Goal: Task Accomplishment & Management: Manage account settings

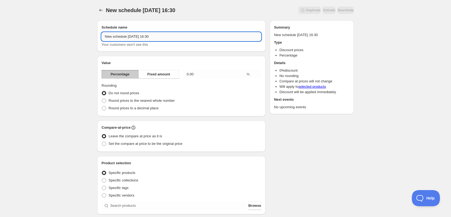
click at [213, 38] on input "New schedule [DATE] 16:30" at bounding box center [180, 36] width 159 height 9
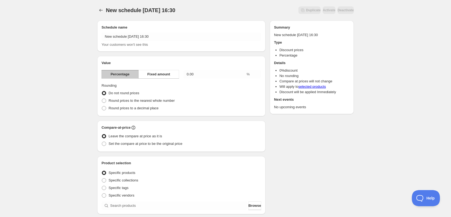
click at [224, 15] on div "New schedule [DATE] 16:30. This page is ready New schedule [DATE] 16:30 Duplica…" at bounding box center [225, 10] width 256 height 21
drag, startPoint x: 196, startPoint y: 74, endPoint x: 183, endPoint y: 75, distance: 12.7
click at [183, 75] on input "0.00" at bounding box center [214, 74] width 62 height 9
type input "20"
click at [104, 102] on span at bounding box center [104, 101] width 4 height 4
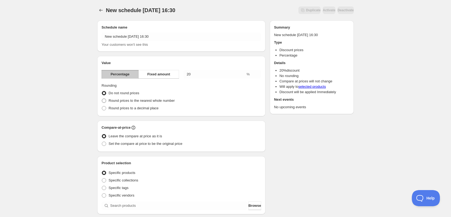
click at [102, 99] on input "Round prices to the nearest whole number" at bounding box center [102, 99] width 0 height 0
radio input "true"
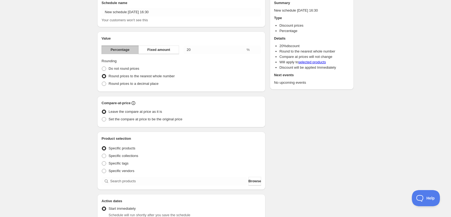
scroll to position [27, 0]
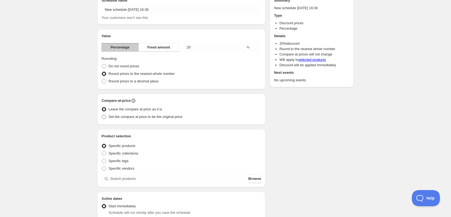
click at [104, 117] on span at bounding box center [104, 117] width 4 height 4
click at [102, 115] on input "Set the compare at price to be the original price" at bounding box center [102, 115] width 0 height 0
radio input "true"
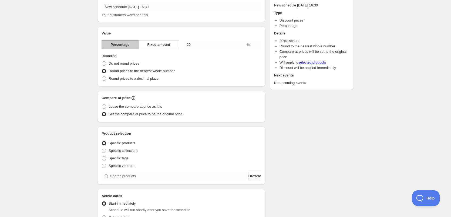
scroll to position [0, 0]
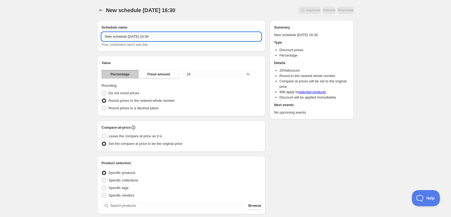
click at [166, 36] on input "New schedule [DATE] 16:30" at bounding box center [180, 36] width 159 height 9
drag, startPoint x: 167, startPoint y: 36, endPoint x: 95, endPoint y: 30, distance: 72.8
click at [100, 33] on div "Schedule name New schedule [DATE] 16:30 Your customers won't see this" at bounding box center [181, 36] width 168 height 31
paste input "[PERSON_NAME]"
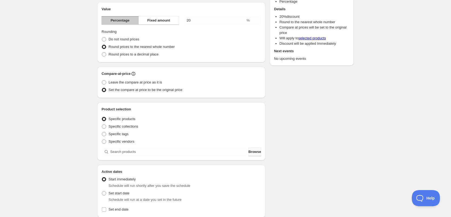
scroll to position [81, 0]
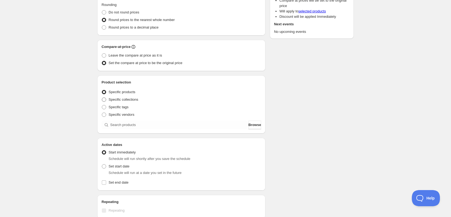
type input "HBtY [PERSON_NAME]"
click at [103, 100] on span at bounding box center [104, 100] width 4 height 4
click at [102, 98] on input "Specific collections" at bounding box center [102, 98] width 0 height 0
radio input "true"
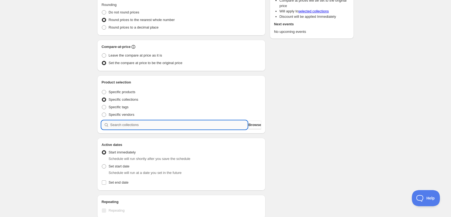
click at [155, 125] on input "search" at bounding box center [178, 125] width 137 height 9
click at [254, 127] on span "Browse" at bounding box center [254, 124] width 13 height 5
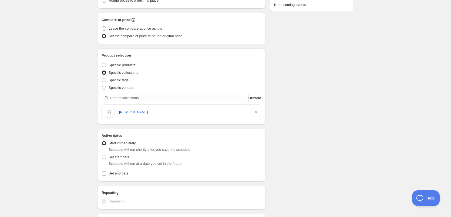
scroll to position [135, 0]
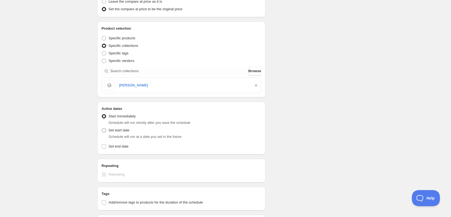
click at [104, 130] on span at bounding box center [104, 130] width 4 height 4
click at [102, 129] on input "Set start date" at bounding box center [102, 128] width 0 height 0
radio input "true"
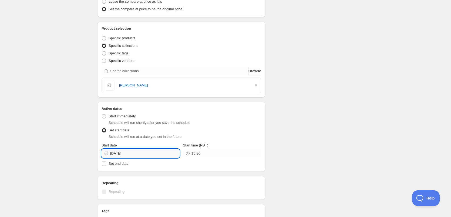
click at [158, 155] on input "[DATE]" at bounding box center [144, 153] width 69 height 9
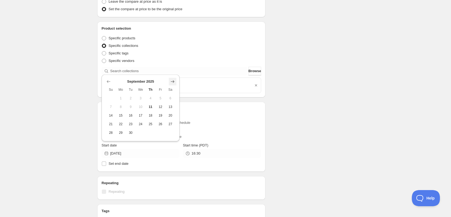
click at [173, 81] on icon "Show next month, October 2025" at bounding box center [172, 81] width 5 height 5
click at [173, 81] on icon "Show next month, November 2025" at bounding box center [172, 81] width 5 height 5
click at [173, 81] on span "Sa" at bounding box center [171, 81] width 6 height 4
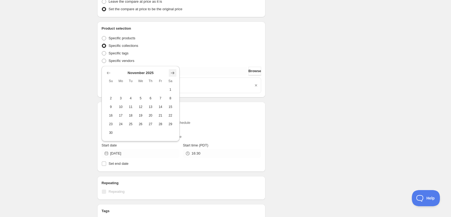
click at [173, 81] on span "Sa" at bounding box center [171, 81] width 6 height 4
click at [173, 73] on icon "Show next month, December 2025" at bounding box center [173, 73] width 4 height 3
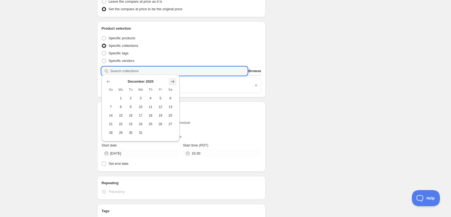
click at [173, 73] on input "search" at bounding box center [178, 71] width 137 height 9
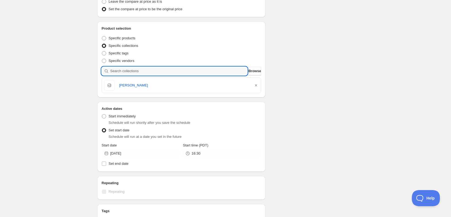
click at [173, 73] on input "search" at bounding box center [178, 71] width 137 height 9
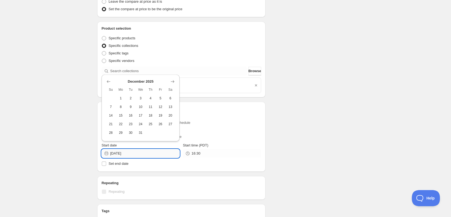
click at [157, 153] on input "[DATE]" at bounding box center [144, 153] width 69 height 9
click at [173, 81] on icon "Show next month, January 2026" at bounding box center [172, 81] width 5 height 5
click at [173, 81] on icon "Show next month, February 2026" at bounding box center [172, 81] width 5 height 5
click at [173, 89] on icon "Show next month, March 2026" at bounding box center [172, 90] width 5 height 5
click at [172, 82] on icon "Show next month, April 2026" at bounding box center [172, 81] width 5 height 5
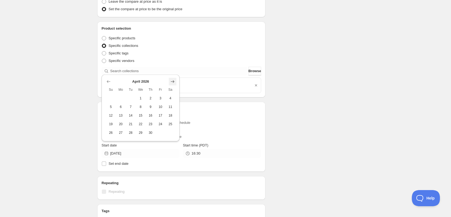
click at [172, 82] on icon "Show next month, May 2026" at bounding box center [172, 81] width 5 height 5
click at [173, 74] on icon "Show next month, June 2026" at bounding box center [172, 72] width 5 height 5
click at [172, 80] on icon "Show next month, July 2026" at bounding box center [172, 81] width 5 height 5
click at [172, 81] on icon "Show next month, August 2026" at bounding box center [172, 81] width 5 height 5
click at [172, 74] on icon "Show next month, September 2026" at bounding box center [172, 72] width 5 height 5
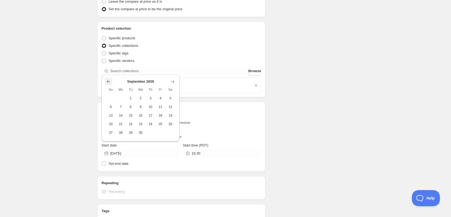
click at [108, 81] on icon "Show previous month, August 2026" at bounding box center [109, 81] width 4 height 3
click at [130, 117] on span "18" at bounding box center [131, 116] width 6 height 4
type input "[DATE]"
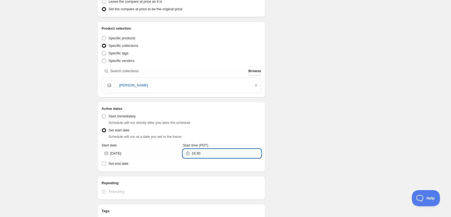
click at [200, 154] on input "16:30" at bounding box center [225, 153] width 69 height 9
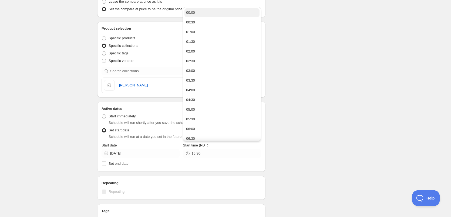
click at [193, 11] on div "00:00" at bounding box center [190, 12] width 9 height 5
type input "00:00"
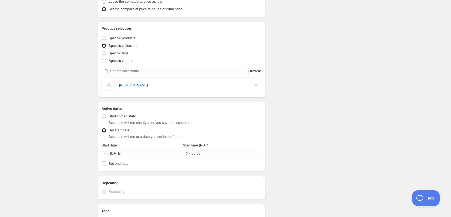
click at [103, 164] on input "Set end date" at bounding box center [104, 164] width 4 height 4
checkbox input "true"
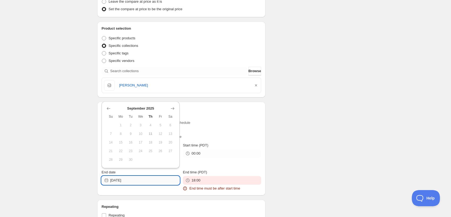
click at [141, 181] on input "[DATE]" at bounding box center [144, 180] width 69 height 9
click at [172, 109] on icon "Show next month, October 2025" at bounding box center [172, 108] width 5 height 5
click at [172, 109] on icon "Show next month, November 2025" at bounding box center [172, 108] width 5 height 5
click at [172, 115] on span "Sa" at bounding box center [171, 117] width 6 height 4
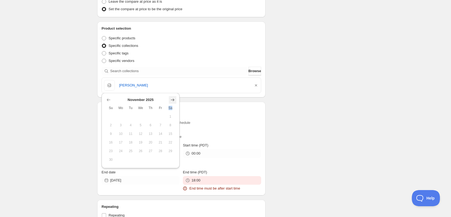
click at [172, 109] on span "Sa" at bounding box center [171, 108] width 6 height 4
click at [172, 99] on icon "Show next month, December 2025" at bounding box center [172, 99] width 5 height 5
click at [172, 108] on icon "Show next month, January 2026" at bounding box center [172, 108] width 5 height 5
click at [172, 108] on icon "Show next month, February 2026" at bounding box center [172, 108] width 5 height 5
click at [172, 117] on icon "Show next month, March 2026" at bounding box center [173, 117] width 4 height 3
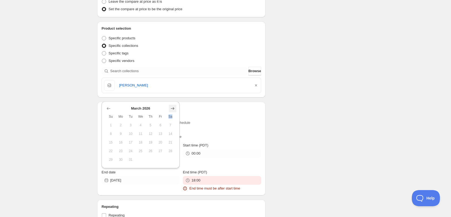
click at [172, 109] on icon "Show next month, April 2026" at bounding box center [172, 108] width 5 height 5
click at [172, 109] on icon "Show next month, May 2026" at bounding box center [172, 108] width 5 height 5
click at [172, 100] on icon "Show next month, June 2026" at bounding box center [172, 99] width 5 height 5
click at [172, 107] on icon "Show next month, July 2026" at bounding box center [172, 108] width 5 height 5
click at [172, 107] on icon "Show next month, August 2026" at bounding box center [172, 108] width 5 height 5
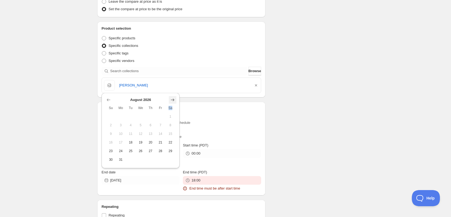
click at [173, 99] on icon "Show next month, September 2026" at bounding box center [173, 100] width 4 height 3
click at [130, 140] on button "15" at bounding box center [131, 142] width 10 height 9
type input "[DATE]"
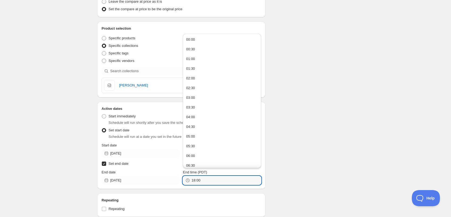
drag, startPoint x: 206, startPoint y: 180, endPoint x: 188, endPoint y: 179, distance: 17.9
click at [188, 179] on div "18:00" at bounding box center [222, 180] width 78 height 9
click at [193, 40] on div "00:00" at bounding box center [190, 39] width 9 height 5
type input "00:00"
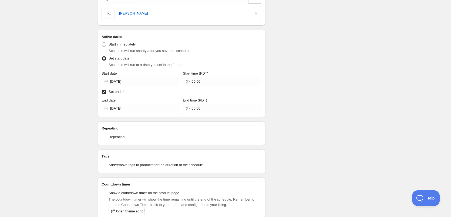
scroll to position [216, 0]
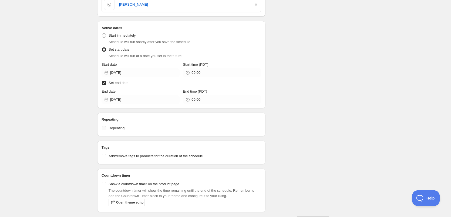
click at [103, 128] on input "Repeating" at bounding box center [104, 128] width 4 height 4
checkbox input "true"
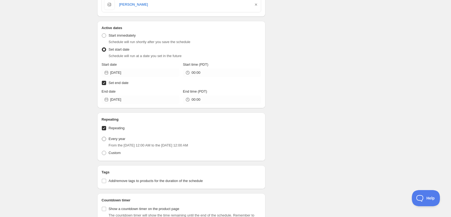
click at [103, 140] on span at bounding box center [104, 139] width 4 height 4
click at [102, 137] on input "Every year" at bounding box center [102, 137] width 0 height 0
radio input "true"
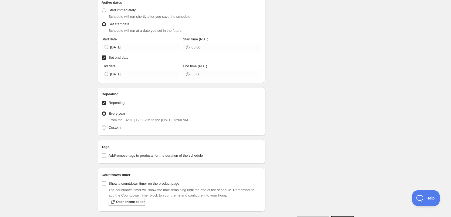
scroll to position [243, 0]
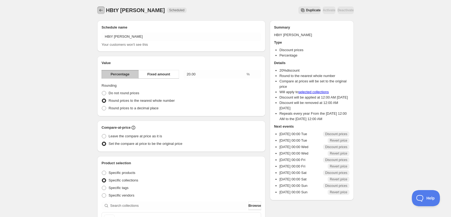
click at [104, 11] on button "Schedules" at bounding box center [101, 10] width 8 height 8
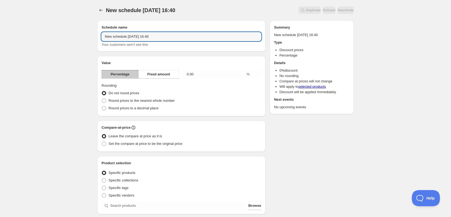
drag, startPoint x: 166, startPoint y: 35, endPoint x: 100, endPoint y: 37, distance: 65.3
click at [100, 37] on div "Schedule name New schedule [DATE] 16:40 Your customers won't see this" at bounding box center [181, 36] width 168 height 31
type input "HBtY [PERSON_NAME]"
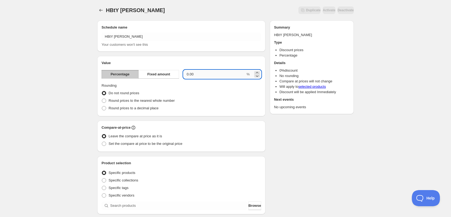
drag, startPoint x: 198, startPoint y: 74, endPoint x: 185, endPoint y: 73, distance: 13.5
click at [185, 73] on input "0.00" at bounding box center [214, 74] width 62 height 9
type input "20"
click at [103, 101] on span at bounding box center [104, 101] width 4 height 4
click at [102, 99] on input "Round prices to the nearest whole number" at bounding box center [102, 99] width 0 height 0
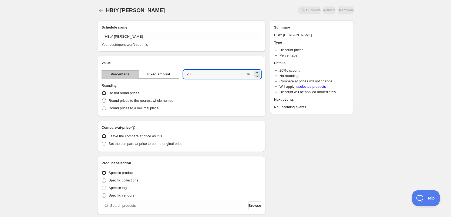
radio input "true"
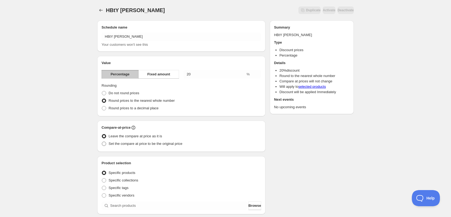
click at [104, 144] on span at bounding box center [104, 144] width 4 height 4
click at [102, 142] on input "Set the compare at price to be the original price" at bounding box center [102, 142] width 0 height 0
radio input "true"
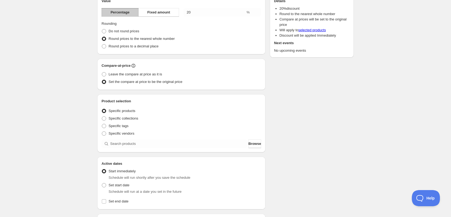
scroll to position [81, 0]
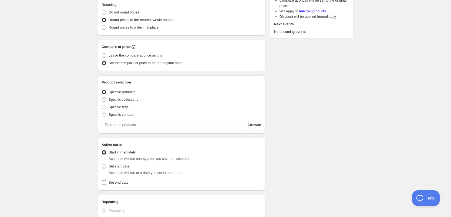
click at [104, 99] on span at bounding box center [104, 100] width 4 height 4
click at [102, 98] on input "Specific collections" at bounding box center [102, 98] width 0 height 0
radio input "true"
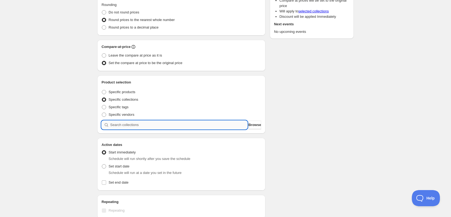
click at [150, 125] on input "search" at bounding box center [178, 125] width 137 height 9
type input "r"
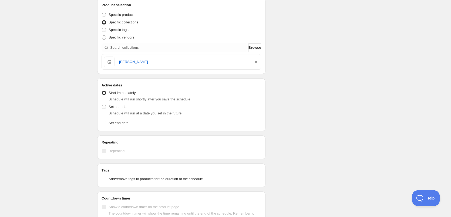
scroll to position [162, 0]
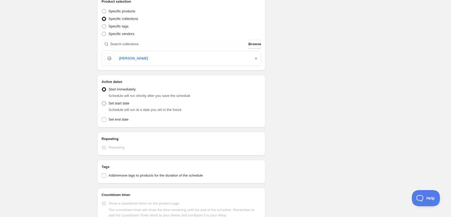
click at [104, 103] on span at bounding box center [104, 103] width 4 height 4
click at [102, 102] on input "Set start date" at bounding box center [102, 101] width 0 height 0
radio input "true"
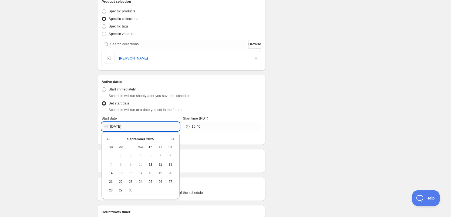
click at [151, 128] on input "[DATE]" at bounding box center [144, 126] width 69 height 9
click at [173, 141] on icon "Show next month, October 2025" at bounding box center [172, 139] width 5 height 5
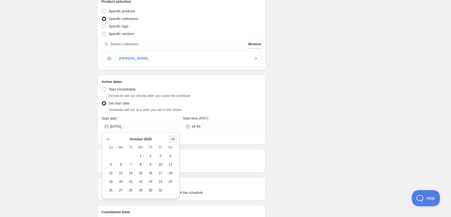
click at [173, 141] on icon "Show next month, November 2025" at bounding box center [173, 139] width 4 height 3
click at [173, 141] on icon "Show next month, December 2025" at bounding box center [173, 139] width 4 height 3
click at [173, 141] on icon "Show next month, January 2026" at bounding box center [173, 139] width 4 height 3
click at [173, 141] on icon "Show next month, February 2026" at bounding box center [173, 139] width 4 height 3
click at [173, 139] on icon "Show next month, March 2026" at bounding box center [172, 139] width 5 height 5
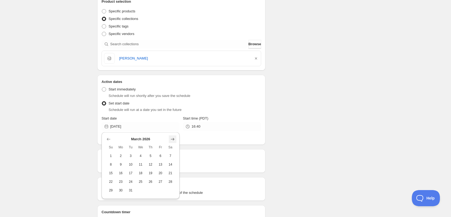
click at [173, 139] on icon "Show next month, April 2026" at bounding box center [172, 139] width 5 height 5
click at [173, 139] on icon "Show next month, May 2026" at bounding box center [172, 139] width 5 height 5
click at [173, 139] on icon "Show next month, June 2026" at bounding box center [172, 139] width 5 height 5
click at [173, 139] on icon "Show next month, July 2026" at bounding box center [172, 139] width 5 height 5
click at [173, 139] on icon "Show next month, August 2026" at bounding box center [172, 139] width 5 height 5
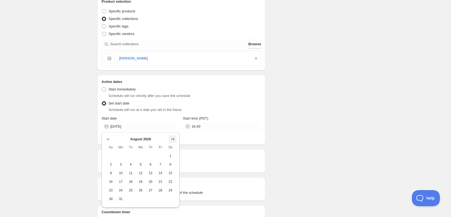
click at [173, 139] on icon "Show next month, September 2026" at bounding box center [172, 139] width 5 height 5
click at [107, 139] on icon "Show previous month, August 2026" at bounding box center [109, 139] width 4 height 3
click at [171, 190] on span "29" at bounding box center [171, 191] width 6 height 4
type input "[DATE]"
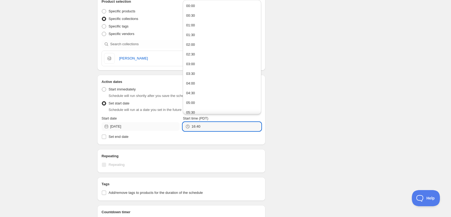
drag, startPoint x: 193, startPoint y: 127, endPoint x: 172, endPoint y: 127, distance: 20.2
click at [172, 127] on div "Start date [DATE] Start time (PDT) 16:40" at bounding box center [180, 123] width 159 height 15
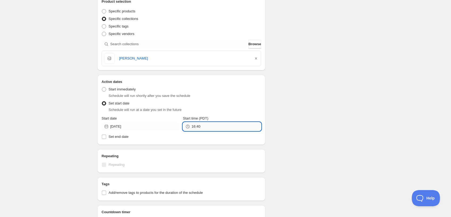
click at [213, 125] on input "16:40" at bounding box center [225, 126] width 69 height 9
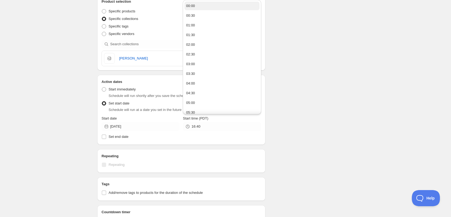
click at [199, 5] on button "00:00" at bounding box center [221, 6] width 75 height 9
type input "00:00"
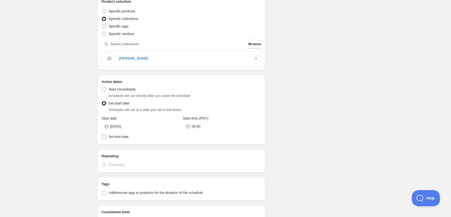
click at [104, 137] on input "Set end date" at bounding box center [104, 137] width 4 height 4
checkbox input "true"
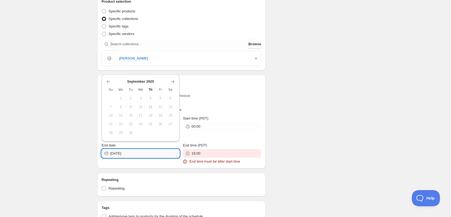
click at [134, 153] on input "[DATE]" at bounding box center [144, 153] width 69 height 9
click at [173, 81] on icon "Show next month, October 2025" at bounding box center [173, 81] width 4 height 3
click at [173, 81] on icon "Show next month, November 2025" at bounding box center [173, 81] width 4 height 3
click at [173, 81] on th "Sa" at bounding box center [170, 81] width 10 height 9
click at [173, 72] on icon "Show next month, December 2025" at bounding box center [173, 73] width 4 height 3
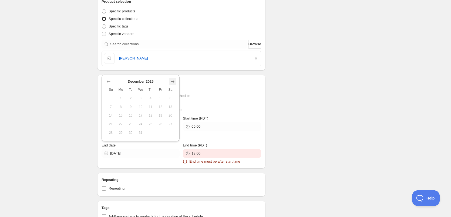
click at [172, 81] on icon "Show next month, January 2026" at bounding box center [172, 81] width 5 height 5
click at [172, 81] on icon "Show next month, February 2026" at bounding box center [172, 81] width 5 height 5
click at [173, 91] on icon "Show next month, March 2026" at bounding box center [172, 90] width 5 height 5
click at [173, 83] on icon "Show next month, April 2026" at bounding box center [172, 81] width 5 height 5
click at [173, 83] on icon "Show next month, May 2026" at bounding box center [172, 81] width 5 height 5
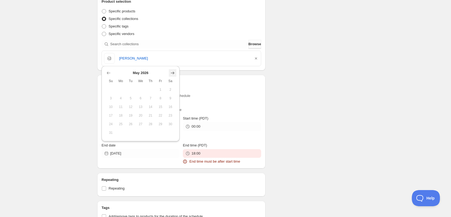
click at [173, 71] on icon "Show next month, June 2026" at bounding box center [172, 72] width 5 height 5
click at [172, 81] on icon "Show next month, July 2026" at bounding box center [172, 81] width 5 height 5
click at [172, 81] on icon "Show next month, August 2026" at bounding box center [172, 81] width 5 height 5
click at [173, 73] on icon "Show next month, September 2026" at bounding box center [173, 73] width 4 height 3
click at [173, 73] on div "Schedule name HBtY [PERSON_NAME] Your customers won't see this Value Percentage…" at bounding box center [181, 66] width 168 height 414
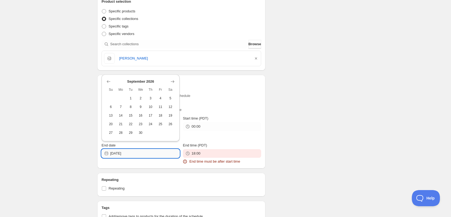
click at [149, 156] on input "[DATE]" at bounding box center [144, 153] width 69 height 9
click at [169, 125] on span "26" at bounding box center [171, 124] width 6 height 4
type input "[DATE]"
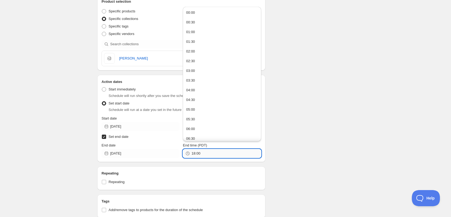
drag, startPoint x: 205, startPoint y: 154, endPoint x: 193, endPoint y: 154, distance: 11.9
click at [193, 154] on input "18:00" at bounding box center [225, 153] width 69 height 9
click at [202, 12] on button "00:00" at bounding box center [221, 12] width 75 height 9
type input "00:00"
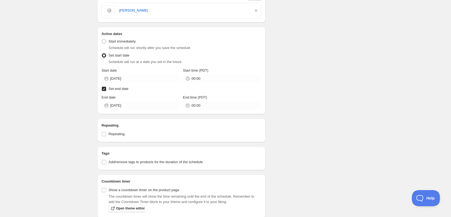
scroll to position [216, 0]
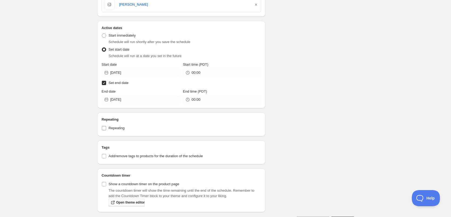
click at [103, 129] on input "Repeating" at bounding box center [104, 128] width 4 height 4
checkbox input "true"
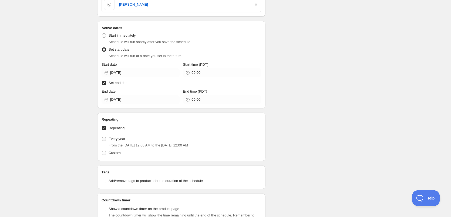
click at [103, 138] on span at bounding box center [104, 139] width 4 height 4
click at [102, 137] on input "Every year" at bounding box center [102, 137] width 0 height 0
radio input "true"
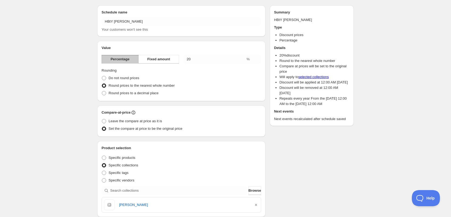
scroll to position [0, 0]
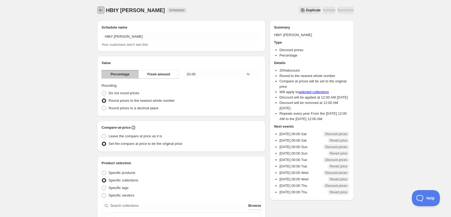
click at [97, 10] on button "Schedules" at bounding box center [101, 10] width 8 height 8
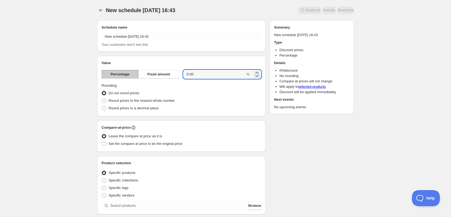
drag, startPoint x: 199, startPoint y: 74, endPoint x: 183, endPoint y: 76, distance: 16.3
click at [183, 76] on div "Percentage Fixed amount 0.00 %" at bounding box center [180, 74] width 159 height 9
type input "20"
click at [103, 100] on span at bounding box center [104, 101] width 4 height 4
click at [102, 99] on input "Round prices to the nearest whole number" at bounding box center [102, 99] width 0 height 0
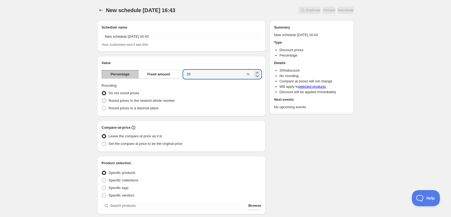
radio input "true"
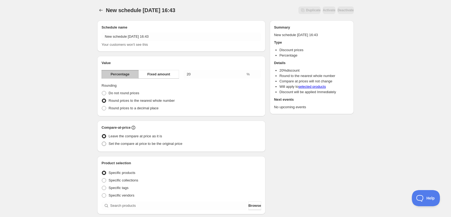
click at [102, 144] on span at bounding box center [104, 144] width 4 height 4
click at [102, 142] on input "Set the compare at price to be the original price" at bounding box center [102, 142] width 0 height 0
radio input "true"
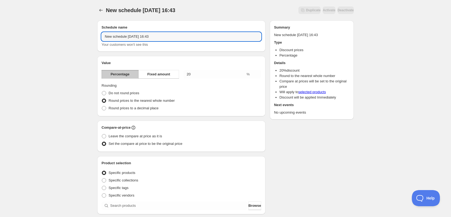
drag, startPoint x: 165, startPoint y: 37, endPoint x: 70, endPoint y: 41, distance: 95.3
click at [70, 41] on div "New schedule [DATE] 16:43. This page is ready New schedule [DATE] 16:43 Duplica…" at bounding box center [225, 199] width 451 height 399
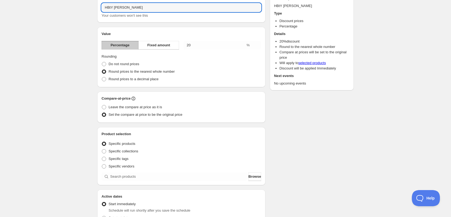
scroll to position [54, 0]
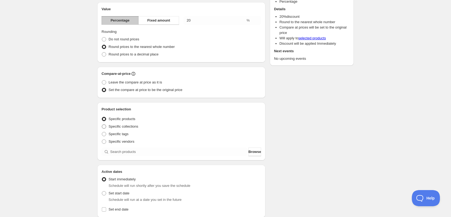
type input "HBtY [PERSON_NAME]"
click at [104, 127] on span at bounding box center [104, 127] width 4 height 4
click at [102, 125] on input "Specific collections" at bounding box center [102, 125] width 0 height 0
radio input "true"
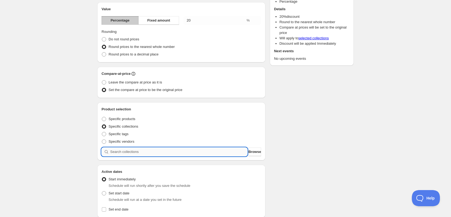
click at [154, 152] on input "search" at bounding box center [178, 152] width 137 height 9
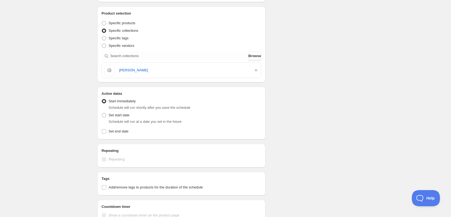
scroll to position [162, 0]
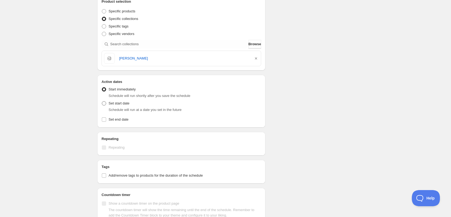
click at [103, 103] on span at bounding box center [104, 103] width 4 height 4
click at [102, 102] on input "Set start date" at bounding box center [102, 101] width 0 height 0
radio input "true"
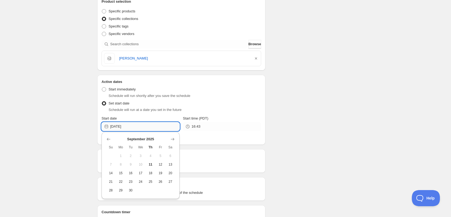
click at [172, 129] on input "[DATE]" at bounding box center [144, 126] width 69 height 9
click at [174, 140] on icon "Show next month, October 2025" at bounding box center [172, 139] width 5 height 5
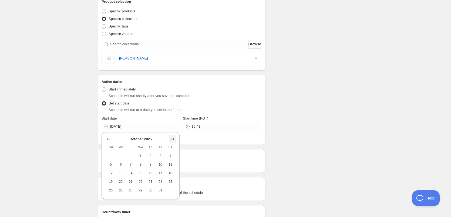
click at [173, 140] on icon "Show next month, November 2025" at bounding box center [173, 139] width 4 height 3
click at [173, 140] on icon "Show next month, December 2025" at bounding box center [173, 139] width 4 height 3
click at [173, 140] on icon "Show next month, January 2026" at bounding box center [173, 139] width 4 height 3
click at [173, 140] on icon "Show next month, February 2026" at bounding box center [173, 139] width 4 height 3
click at [173, 140] on icon "Show next month, March 2026" at bounding box center [173, 139] width 4 height 3
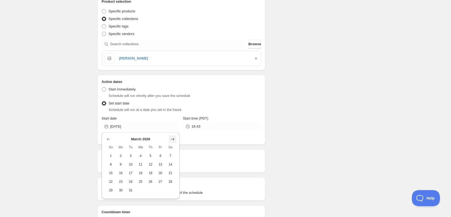
click at [173, 140] on icon "Show next month, April 2026" at bounding box center [173, 139] width 4 height 3
click at [173, 140] on icon "Show next month, May 2026" at bounding box center [173, 139] width 4 height 3
click at [173, 140] on icon "Show next month, June 2026" at bounding box center [172, 139] width 5 height 5
click at [173, 140] on icon "Show next month, July 2026" at bounding box center [172, 139] width 5 height 5
click at [173, 140] on icon "Show next month, August 2026" at bounding box center [172, 139] width 5 height 5
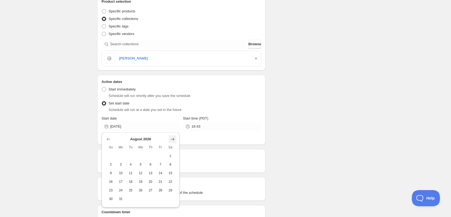
click at [173, 140] on icon "Show next month, September 2026" at bounding box center [172, 139] width 5 height 5
click at [170, 157] on span "5" at bounding box center [171, 156] width 6 height 4
type input "[DATE]"
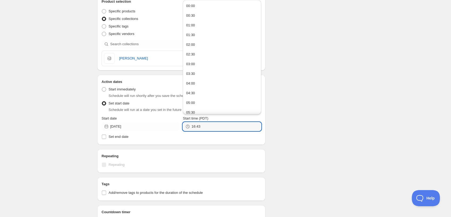
drag, startPoint x: 198, startPoint y: 126, endPoint x: 185, endPoint y: 125, distance: 13.0
click at [185, 125] on div "16:43" at bounding box center [222, 126] width 78 height 9
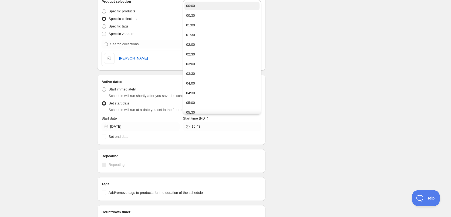
click at [190, 4] on div "00:00" at bounding box center [190, 5] width 9 height 5
type input "00:00"
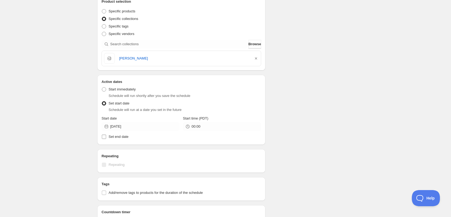
click at [104, 136] on input "Set end date" at bounding box center [104, 137] width 4 height 4
checkbox input "true"
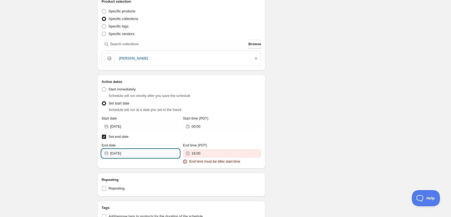
click at [135, 155] on input "[DATE]" at bounding box center [144, 153] width 69 height 9
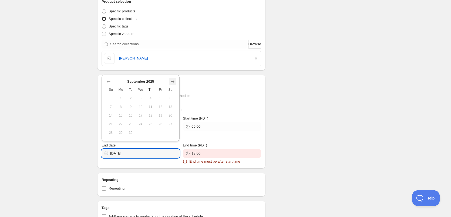
click at [171, 83] on icon "Show next month, October 2025" at bounding box center [172, 81] width 5 height 5
click at [173, 83] on icon "Show next month, November 2025" at bounding box center [172, 81] width 5 height 5
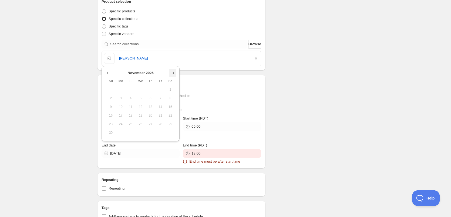
click at [173, 74] on icon "Show next month, December 2025" at bounding box center [172, 72] width 5 height 5
click at [173, 81] on icon "Show next month, January 2026" at bounding box center [173, 81] width 4 height 3
click at [173, 81] on icon "Show next month, February 2026" at bounding box center [173, 81] width 4 height 3
click at [173, 88] on icon "Show next month, March 2026" at bounding box center [172, 90] width 5 height 5
click at [173, 79] on button "Show next month, April 2026" at bounding box center [173, 82] width 8 height 8
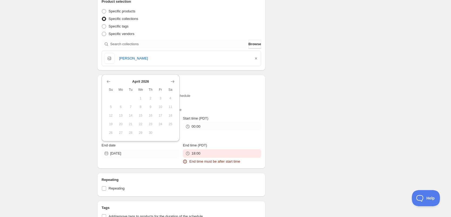
click at [173, 81] on icon "Show next month, May 2026" at bounding box center [173, 81] width 4 height 3
click at [173, 72] on icon "Show next month, June 2026" at bounding box center [173, 73] width 4 height 3
click at [172, 81] on icon "Show next month, July 2026" at bounding box center [172, 81] width 5 height 5
click at [172, 81] on icon "Show next month, August 2026" at bounding box center [172, 81] width 5 height 5
click at [172, 73] on icon "Show next month, September 2026" at bounding box center [172, 72] width 5 height 5
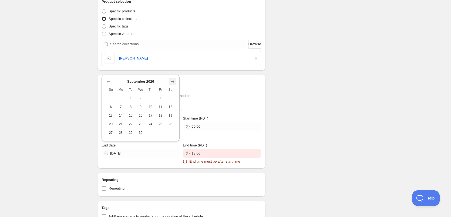
click at [172, 81] on icon "Show next month, October 2026" at bounding box center [172, 81] width 5 height 5
click at [170, 97] on span "3" at bounding box center [171, 98] width 6 height 4
type input "[DATE]"
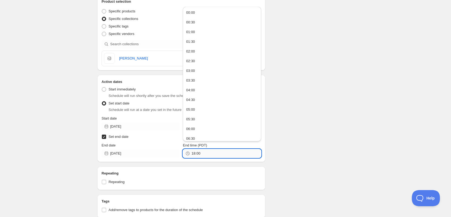
click at [204, 154] on input "18:00" at bounding box center [225, 153] width 69 height 9
drag, startPoint x: 204, startPoint y: 154, endPoint x: 185, endPoint y: 154, distance: 18.6
click at [185, 154] on div "18:00" at bounding box center [222, 153] width 78 height 9
click at [192, 12] on div "00:00" at bounding box center [190, 12] width 9 height 5
type input "00:00"
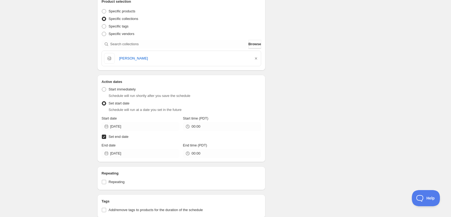
drag, startPoint x: 101, startPoint y: 183, endPoint x: 108, endPoint y: 182, distance: 7.1
click at [101, 183] on div "Repeating Repeating" at bounding box center [181, 179] width 168 height 24
click at [104, 182] on input "Repeating" at bounding box center [104, 182] width 4 height 4
checkbox input "true"
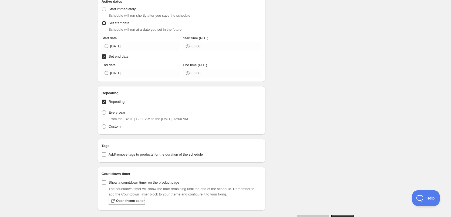
scroll to position [243, 0]
click at [103, 111] on span at bounding box center [104, 112] width 4 height 4
click at [102, 110] on input "Every year" at bounding box center [102, 110] width 0 height 0
radio input "true"
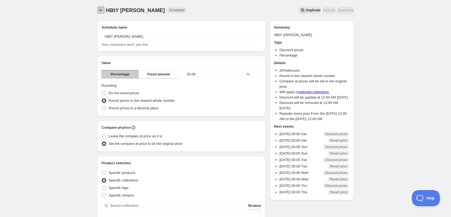
click at [100, 10] on icon "Schedules" at bounding box center [100, 10] width 5 height 5
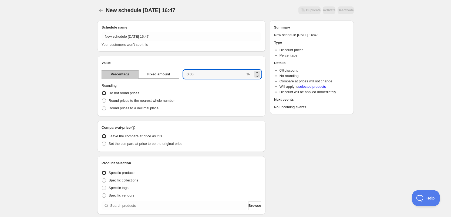
drag, startPoint x: 197, startPoint y: 73, endPoint x: 182, endPoint y: 73, distance: 14.6
click at [182, 73] on div "Percentage Fixed amount 0.00 %" at bounding box center [180, 74] width 159 height 9
type input "20"
click at [102, 101] on span at bounding box center [104, 101] width 4 height 4
click at [102, 99] on input "Round prices to the nearest whole number" at bounding box center [102, 99] width 0 height 0
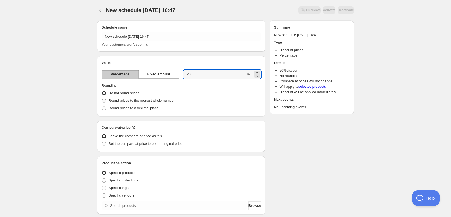
radio input "true"
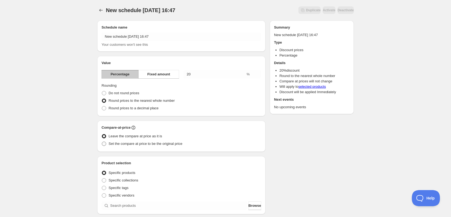
click at [103, 144] on span at bounding box center [104, 144] width 4 height 4
click at [102, 142] on input "Set the compare at price to be the original price" at bounding box center [102, 142] width 0 height 0
radio input "true"
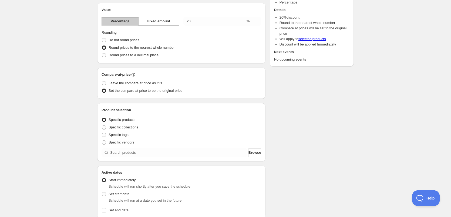
scroll to position [81, 0]
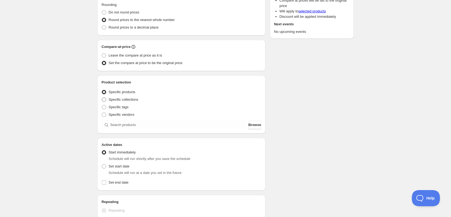
click at [104, 100] on span at bounding box center [104, 100] width 4 height 4
click at [102, 98] on input "Specific collections" at bounding box center [102, 98] width 0 height 0
radio input "true"
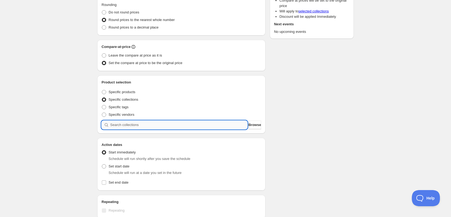
click at [147, 125] on input "search" at bounding box center [178, 125] width 137 height 9
type input "L"
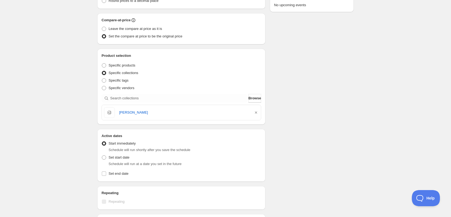
scroll to position [135, 0]
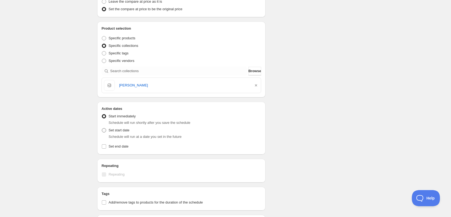
click at [103, 129] on span at bounding box center [104, 130] width 4 height 4
click at [102, 129] on input "Set start date" at bounding box center [102, 128] width 0 height 0
radio input "true"
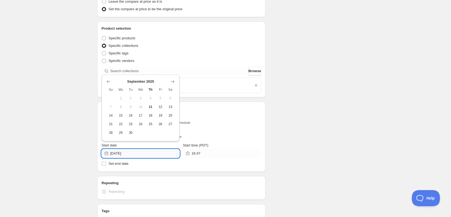
click at [152, 152] on input "[DATE]" at bounding box center [144, 153] width 69 height 9
click at [171, 83] on icon "Show next month, October 2025" at bounding box center [172, 81] width 5 height 5
click at [171, 83] on icon "Show next month, November 2025" at bounding box center [172, 81] width 5 height 5
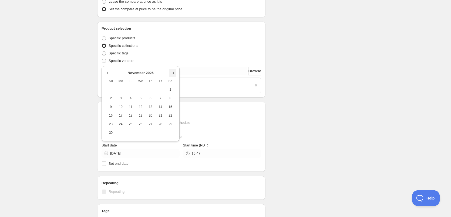
click at [172, 73] on icon "Show next month, December 2025" at bounding box center [173, 73] width 4 height 3
click at [171, 81] on icon "Show next month, January 2026" at bounding box center [172, 81] width 5 height 5
click at [171, 81] on icon "Show next month, February 2026" at bounding box center [172, 81] width 5 height 5
click at [171, 89] on icon "Show next month, March 2026" at bounding box center [172, 90] width 5 height 5
click at [172, 82] on icon "Show next month, April 2026" at bounding box center [172, 81] width 5 height 5
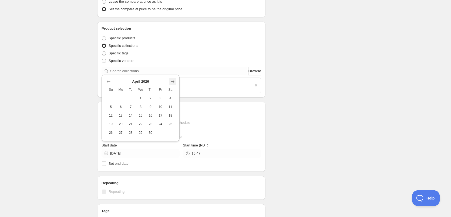
click at [172, 82] on icon "Show next month, May 2026" at bounding box center [172, 81] width 5 height 5
click at [173, 76] on button "Show next month, June 2026" at bounding box center [173, 73] width 8 height 8
click at [172, 82] on icon "Show next month, July 2026" at bounding box center [172, 81] width 5 height 5
click at [172, 82] on icon "Show next month, August 2026" at bounding box center [173, 81] width 4 height 3
click at [172, 75] on icon "Show next month, September 2026" at bounding box center [172, 72] width 5 height 5
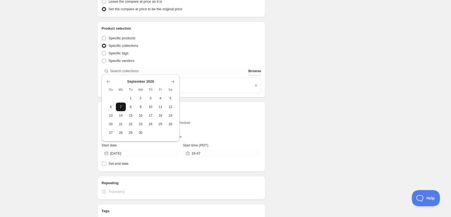
click at [122, 107] on span "7" at bounding box center [121, 107] width 6 height 4
type input "[DATE]"
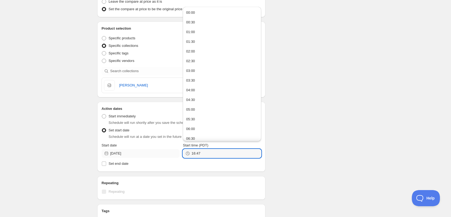
drag, startPoint x: 212, startPoint y: 154, endPoint x: 176, endPoint y: 152, distance: 35.4
click at [178, 152] on div "Start date [DATE] Start time (PDT) 16:47" at bounding box center [180, 150] width 159 height 15
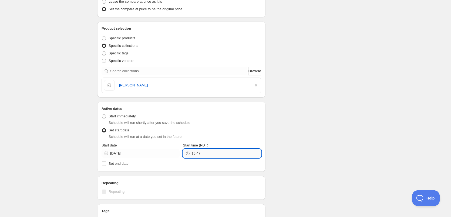
click at [212, 152] on input "16:47" at bounding box center [225, 153] width 69 height 9
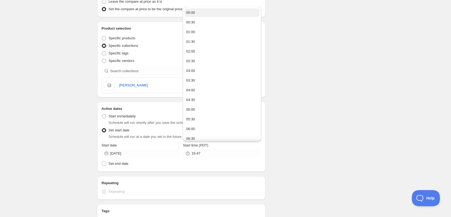
click at [189, 13] on div "00:00" at bounding box center [190, 12] width 9 height 5
type input "00:00"
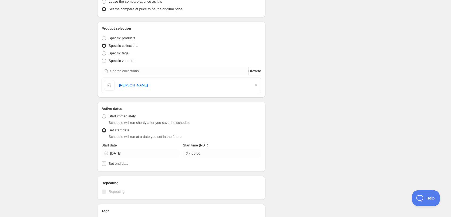
click at [103, 164] on input "Set end date" at bounding box center [104, 164] width 4 height 4
checkbox input "true"
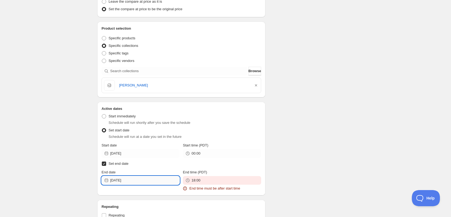
click at [142, 180] on input "[DATE]" at bounding box center [144, 180] width 69 height 9
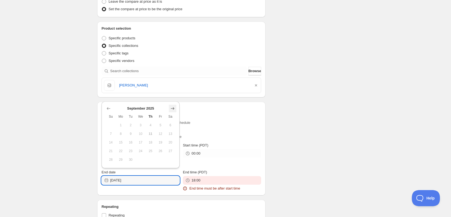
click at [171, 107] on icon "Show next month, October 2025" at bounding box center [172, 108] width 5 height 5
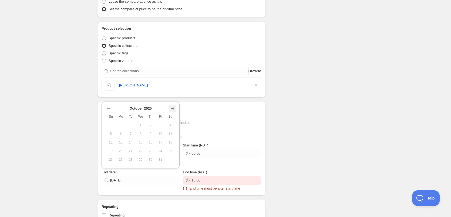
click at [171, 108] on icon "Show next month, November 2025" at bounding box center [172, 108] width 5 height 5
click at [173, 100] on icon "Show next month, December 2025" at bounding box center [172, 99] width 5 height 5
click at [172, 107] on icon "Show next month, January 2026" at bounding box center [172, 108] width 5 height 5
click at [172, 108] on icon "Show next month, February 2026" at bounding box center [173, 108] width 4 height 3
click at [172, 114] on button "Show next month, March 2026" at bounding box center [173, 118] width 8 height 8
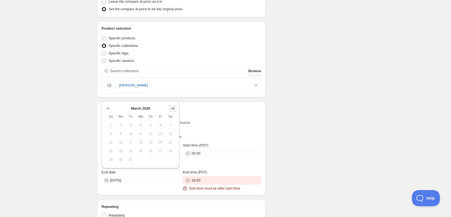
click at [174, 109] on icon "Show next month, April 2026" at bounding box center [172, 108] width 5 height 5
click at [174, 109] on icon "Show next month, May 2026" at bounding box center [172, 108] width 5 height 5
click at [172, 101] on icon "Show next month, June 2026" at bounding box center [172, 99] width 5 height 5
click at [173, 107] on icon "Show next month, July 2026" at bounding box center [172, 108] width 5 height 5
click at [173, 107] on icon "Show next month, August 2026" at bounding box center [172, 108] width 5 height 5
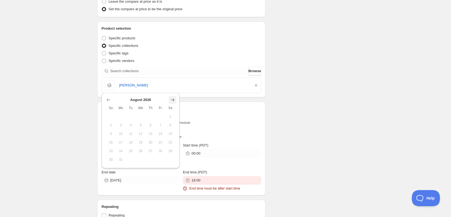
click at [171, 100] on icon "Show next month, September 2026" at bounding box center [172, 99] width 5 height 5
click at [172, 107] on icon "Show next month, October 2026" at bounding box center [172, 108] width 5 height 5
click at [120, 134] on span "5" at bounding box center [121, 134] width 6 height 4
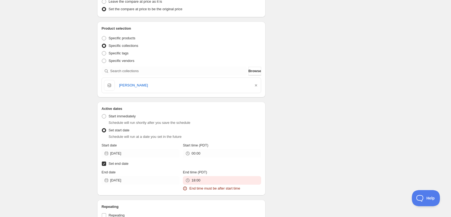
type input "[DATE]"
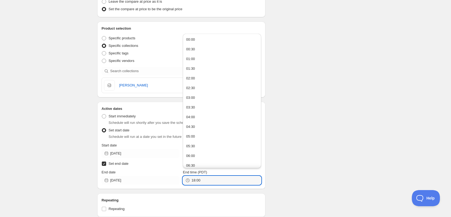
drag, startPoint x: 204, startPoint y: 180, endPoint x: 181, endPoint y: 178, distance: 23.1
click at [181, 178] on div "End date [DATE] End time (PDT) 18:00" at bounding box center [180, 177] width 159 height 15
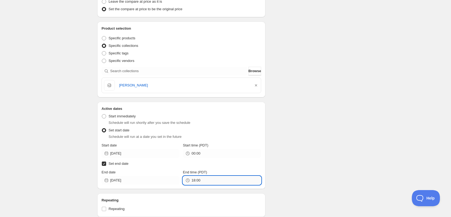
click at [225, 183] on input "18:00" at bounding box center [225, 180] width 69 height 9
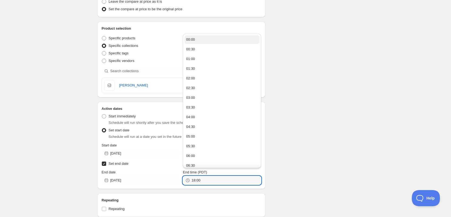
click at [198, 40] on button "00:00" at bounding box center [221, 39] width 75 height 9
type input "00:00"
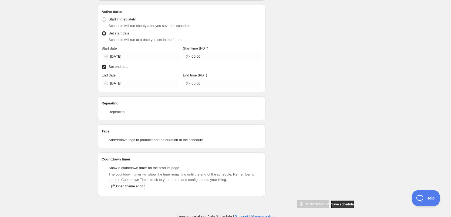
scroll to position [234, 0]
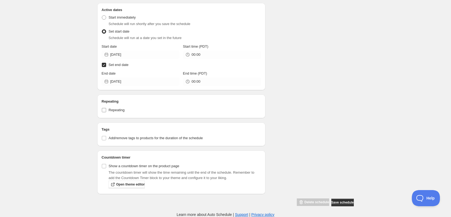
click at [103, 110] on input "Repeating" at bounding box center [104, 110] width 4 height 4
checkbox input "true"
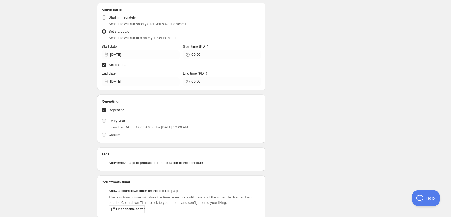
click at [104, 120] on span at bounding box center [104, 121] width 4 height 4
click at [102, 119] on input "Every year" at bounding box center [102, 119] width 0 height 0
radio input "true"
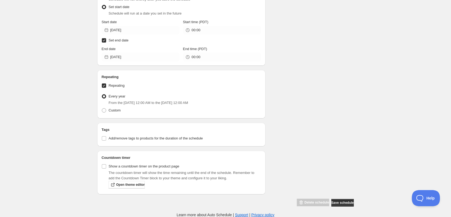
scroll to position [259, 0]
click at [335, 204] on span "Save schedule" at bounding box center [342, 203] width 22 height 4
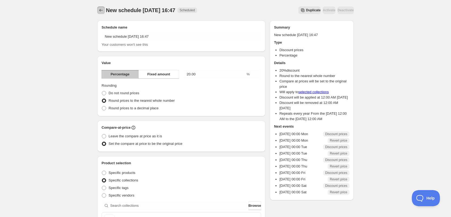
click at [99, 9] on icon "Schedules" at bounding box center [100, 10] width 5 height 5
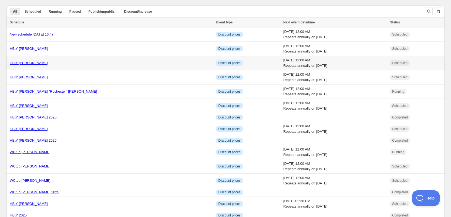
click at [37, 63] on link "HBtY [PERSON_NAME]" at bounding box center [29, 63] width 38 height 4
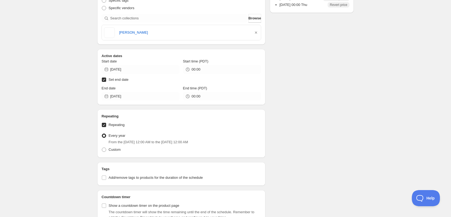
scroll to position [189, 0]
click at [156, 70] on input "[DATE]" at bounding box center [144, 68] width 69 height 9
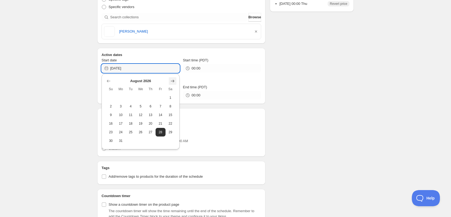
click at [172, 81] on icon "Show next month, September 2026" at bounding box center [172, 81] width 5 height 5
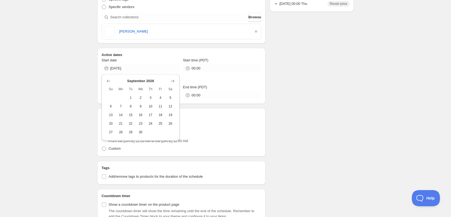
click at [152, 53] on h2 "Active dates" at bounding box center [180, 54] width 159 height 5
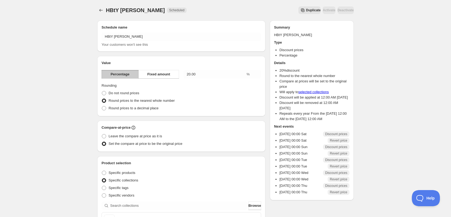
scroll to position [0, 0]
click at [99, 10] on icon "Schedules" at bounding box center [100, 10] width 5 height 5
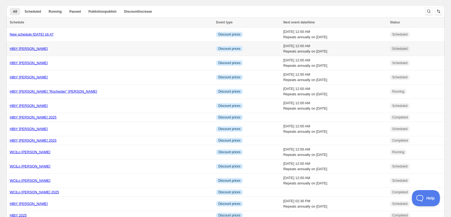
click at [66, 47] on div "HBtY [PERSON_NAME]" at bounding box center [111, 48] width 203 height 5
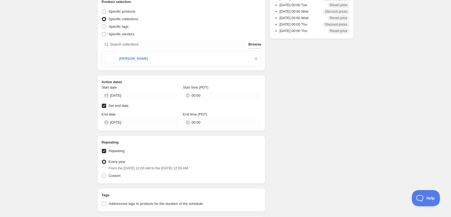
scroll to position [162, 0]
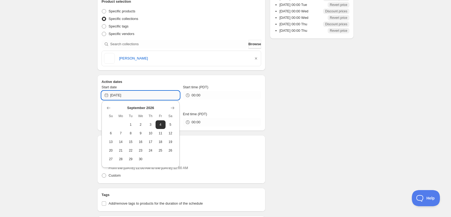
click at [141, 94] on input "[DATE]" at bounding box center [144, 95] width 69 height 9
click at [157, 78] on div "Active dates Start date [DATE] Start time (PDT) 00:00 Set end date End date [DA…" at bounding box center [181, 103] width 168 height 56
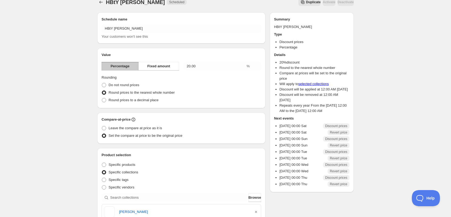
scroll to position [0, 0]
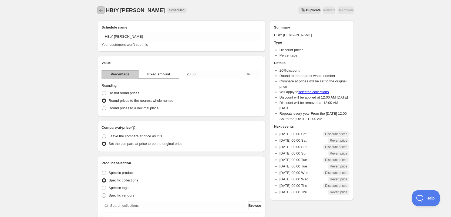
click at [101, 8] on icon "Schedules" at bounding box center [100, 10] width 5 height 5
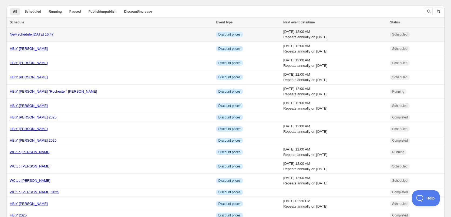
click at [50, 34] on link "New schedule [DATE] 16:47" at bounding box center [32, 34] width 44 height 4
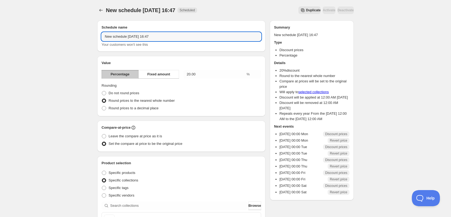
drag, startPoint x: 169, startPoint y: 37, endPoint x: 82, endPoint y: 36, distance: 87.4
type input "HBtY [PERSON_NAME]"
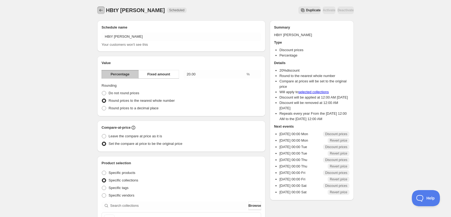
click at [99, 9] on icon "Schedules" at bounding box center [100, 10] width 5 height 5
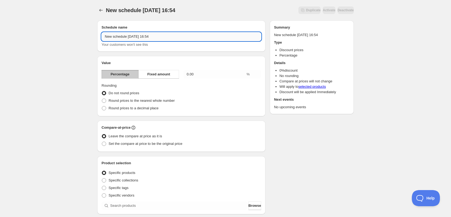
click at [168, 37] on input "New schedule [DATE] 16:54" at bounding box center [180, 36] width 159 height 9
drag, startPoint x: 168, startPoint y: 37, endPoint x: 92, endPoint y: 35, distance: 76.1
click at [92, 35] on div "New schedule [DATE] 16:54. This page is ready New schedule [DATE] 16:54 Duplica…" at bounding box center [225, 194] width 269 height 388
type input "HBtY Sister [PERSON_NAME]"
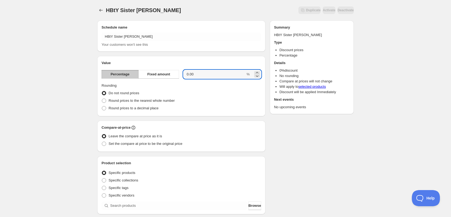
drag, startPoint x: 203, startPoint y: 73, endPoint x: 181, endPoint y: 71, distance: 21.4
click at [181, 71] on div "Percentage Fixed amount 0.00 %" at bounding box center [180, 74] width 159 height 9
type input "20"
click at [105, 101] on span at bounding box center [104, 101] width 4 height 4
click at [102, 99] on input "Round prices to the nearest whole number" at bounding box center [102, 99] width 0 height 0
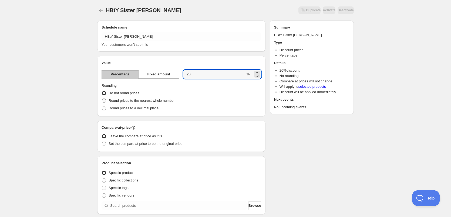
radio input "true"
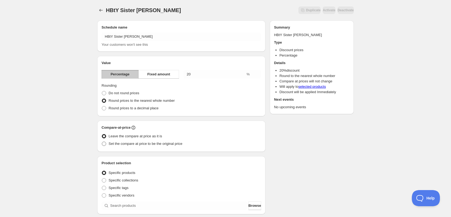
click at [103, 143] on span at bounding box center [104, 144] width 4 height 4
click at [102, 142] on input "Set the compare at price to be the original price" at bounding box center [102, 142] width 0 height 0
radio input "true"
click at [104, 180] on span at bounding box center [104, 181] width 4 height 4
click at [102, 179] on input "Specific collections" at bounding box center [102, 179] width 0 height 0
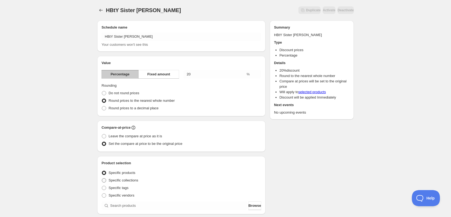
radio input "true"
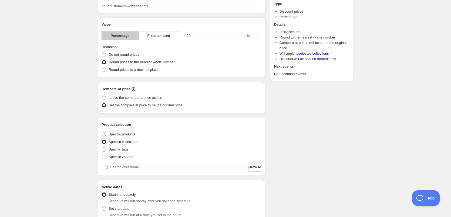
scroll to position [81, 0]
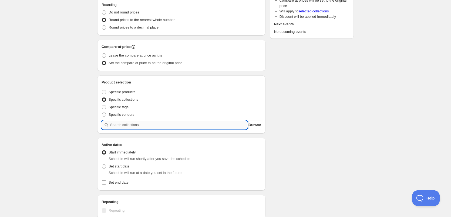
click at [133, 127] on input "search" at bounding box center [178, 125] width 137 height 9
type input "s"
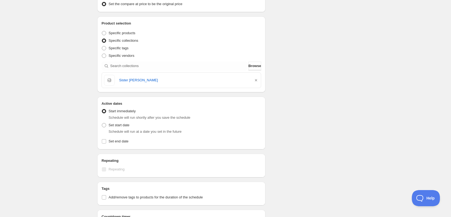
scroll to position [162, 0]
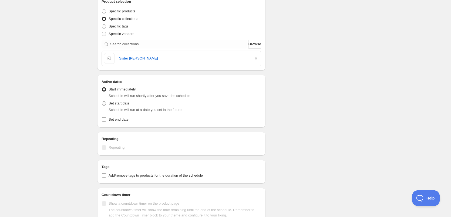
click at [103, 103] on span at bounding box center [104, 103] width 4 height 4
click at [102, 102] on input "Set start date" at bounding box center [102, 101] width 0 height 0
radio input "true"
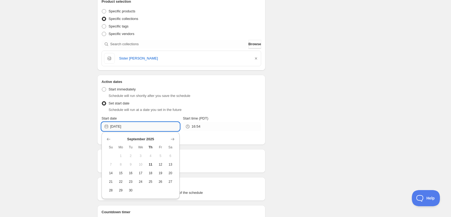
click at [156, 127] on input "[DATE]" at bounding box center [144, 126] width 69 height 9
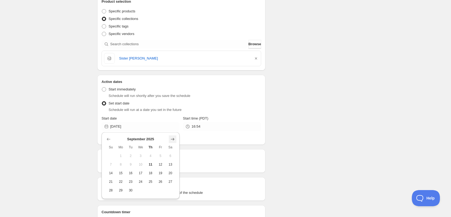
click at [172, 139] on icon "Show next month, October 2025" at bounding box center [172, 139] width 5 height 5
click at [108, 139] on icon "Show previous month, September 2025" at bounding box center [109, 139] width 4 height 3
click at [172, 140] on icon "Show next month, October 2025" at bounding box center [172, 139] width 5 height 5
click at [108, 139] on icon "Show previous month, September 2025" at bounding box center [108, 139] width 5 height 5
click at [149, 175] on span "18" at bounding box center [151, 173] width 6 height 4
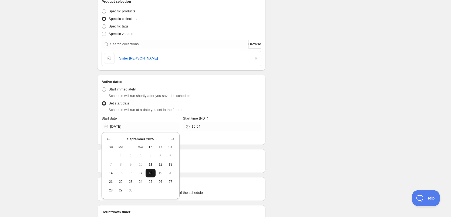
type input "[DATE]"
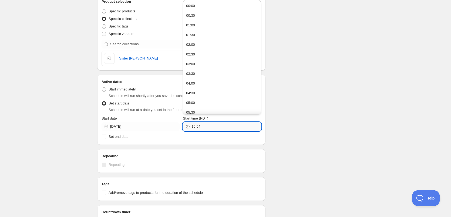
click at [207, 127] on input "16:54" at bounding box center [225, 126] width 69 height 9
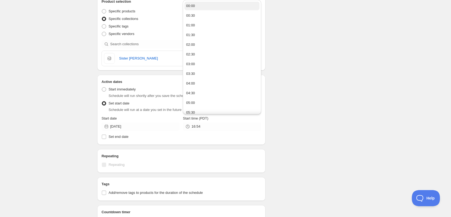
click at [194, 6] on div "00:00" at bounding box center [190, 5] width 9 height 5
type input "00:00"
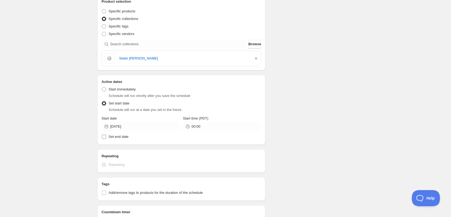
click at [104, 137] on input "Set end date" at bounding box center [104, 137] width 4 height 4
checkbox input "true"
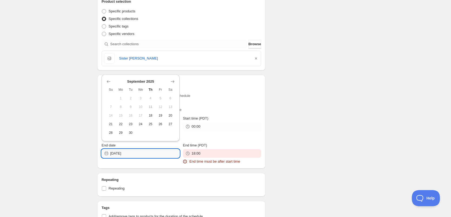
click at [138, 154] on input "[DATE]" at bounding box center [144, 153] width 69 height 9
click at [172, 81] on icon "Show next month, October 2025" at bounding box center [172, 81] width 5 height 5
click at [149, 113] on button "16" at bounding box center [150, 115] width 10 height 9
type input "[DATE]"
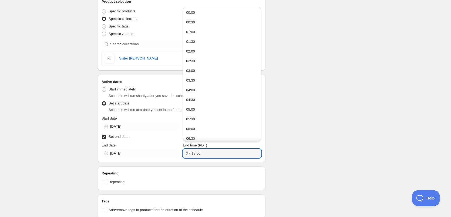
drag, startPoint x: 202, startPoint y: 155, endPoint x: 189, endPoint y: 154, distance: 13.0
click at [189, 154] on div "18:00" at bounding box center [222, 153] width 78 height 9
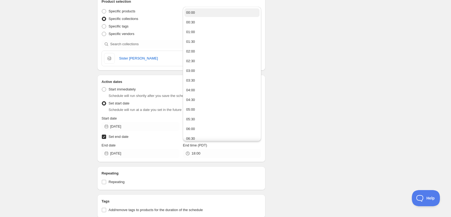
click at [204, 13] on button "00:00" at bounding box center [221, 12] width 75 height 9
type input "00:00"
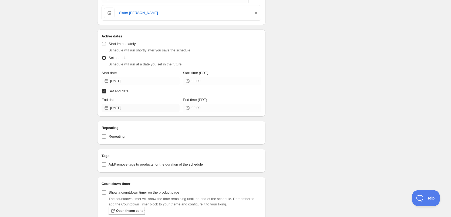
scroll to position [216, 0]
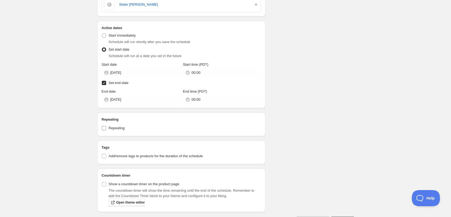
click at [103, 129] on input "Repeating" at bounding box center [104, 128] width 4 height 4
checkbox input "true"
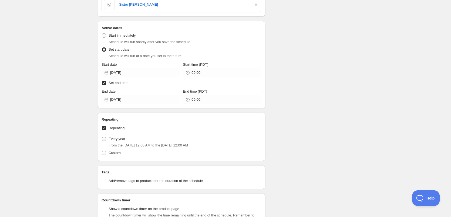
click at [103, 140] on span at bounding box center [104, 139] width 4 height 4
click at [102, 137] on input "Every year" at bounding box center [102, 137] width 0 height 0
radio input "true"
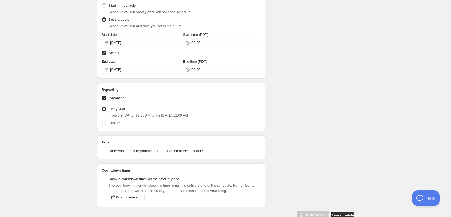
scroll to position [259, 0]
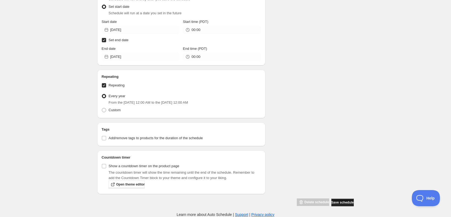
click at [341, 201] on span "Save schedule" at bounding box center [342, 203] width 22 height 4
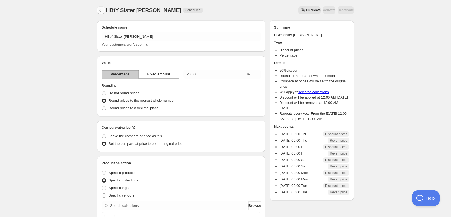
click at [102, 12] on icon "Schedules" at bounding box center [100, 10] width 5 height 5
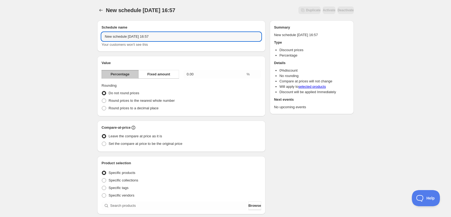
drag, startPoint x: 164, startPoint y: 36, endPoint x: 100, endPoint y: 35, distance: 64.0
click at [100, 35] on div "Schedule name New schedule [DATE] 16:57 Your customers won't see this" at bounding box center [181, 36] width 168 height 31
type input "HBtY [PERSON_NAME]"
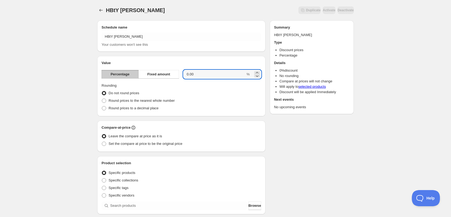
drag, startPoint x: 199, startPoint y: 76, endPoint x: 180, endPoint y: 76, distance: 18.1
click at [180, 76] on div "Percentage Fixed amount 0.00 %" at bounding box center [180, 74] width 159 height 9
type input "20"
click at [197, 93] on div "Do not round prices" at bounding box center [180, 94] width 159 height 8
click at [103, 100] on span at bounding box center [104, 101] width 4 height 4
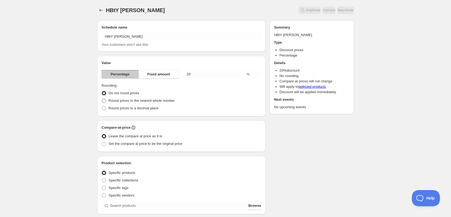
click at [102, 99] on input "Round prices to the nearest whole number" at bounding box center [102, 99] width 0 height 0
radio input "true"
click at [103, 144] on span at bounding box center [104, 144] width 4 height 4
click at [102, 142] on input "Set the compare at price to be the original price" at bounding box center [102, 142] width 0 height 0
radio input "true"
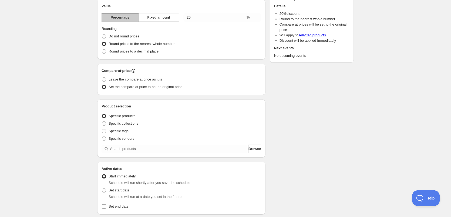
scroll to position [81, 0]
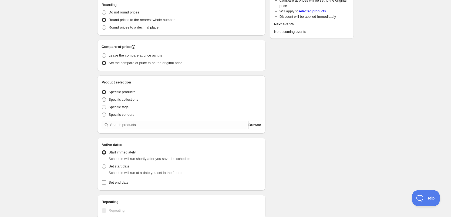
click at [104, 99] on span at bounding box center [104, 100] width 4 height 4
click at [102, 98] on input "Specific collections" at bounding box center [102, 98] width 0 height 0
radio input "true"
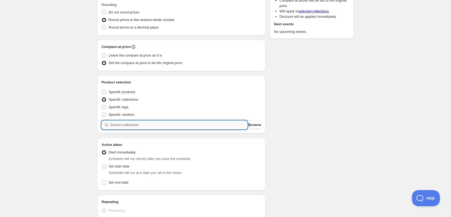
click at [142, 124] on input "search" at bounding box center [178, 125] width 137 height 9
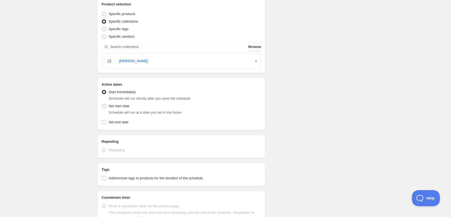
scroll to position [162, 0]
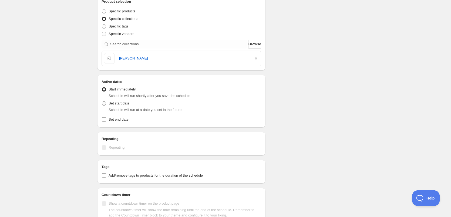
click at [104, 103] on span at bounding box center [104, 103] width 4 height 4
click at [102, 102] on input "Set start date" at bounding box center [102, 101] width 0 height 0
radio input "true"
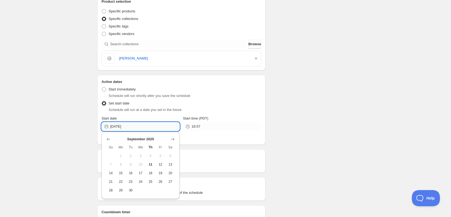
click at [162, 127] on input "[DATE]" at bounding box center [144, 126] width 69 height 9
click at [172, 140] on icon "Show next month, October 2025" at bounding box center [172, 139] width 5 height 5
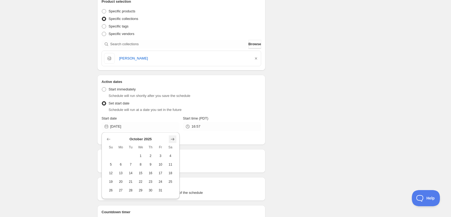
click at [172, 140] on icon "Show next month, November 2025" at bounding box center [172, 139] width 5 height 5
click at [107, 137] on icon "Show previous month, October 2025" at bounding box center [108, 139] width 5 height 5
click at [129, 190] on span "28" at bounding box center [131, 191] width 6 height 4
type input "[DATE]"
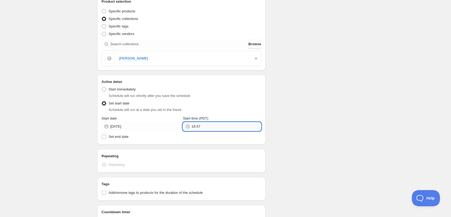
click at [205, 125] on input "16:57" at bounding box center [225, 126] width 69 height 9
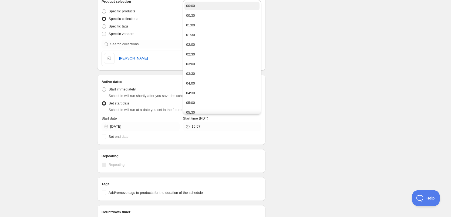
click at [194, 6] on div "00:00" at bounding box center [190, 5] width 9 height 5
type input "00:00"
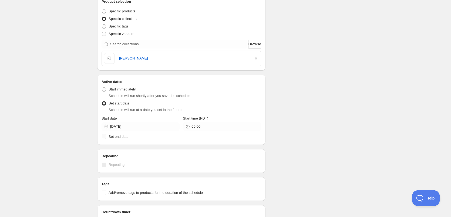
click at [104, 137] on input "Set end date" at bounding box center [104, 137] width 4 height 4
checkbox input "true"
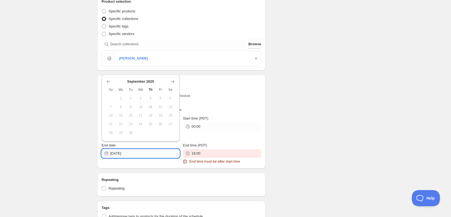
click at [142, 154] on input "[DATE]" at bounding box center [144, 153] width 69 height 9
click at [173, 81] on icon "Show next month, October 2025" at bounding box center [172, 81] width 5 height 5
click at [173, 81] on icon "Show next month, November 2025" at bounding box center [173, 81] width 4 height 3
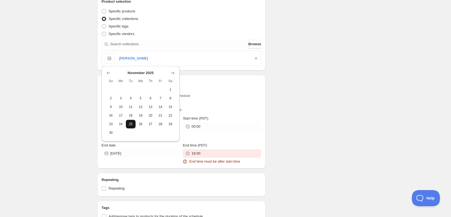
click at [131, 122] on button "25" at bounding box center [131, 124] width 10 height 9
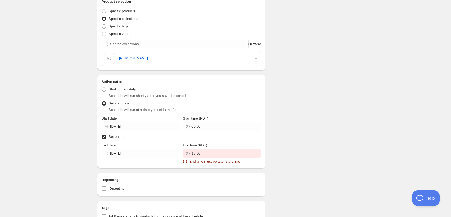
type input "[DATE]"
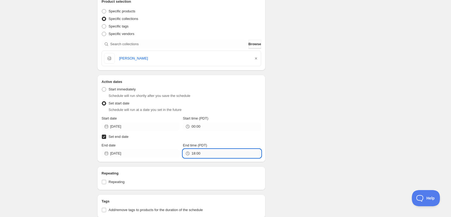
click at [210, 152] on input "18:00" at bounding box center [225, 153] width 69 height 9
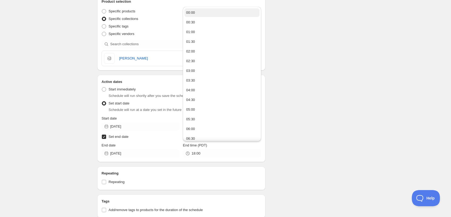
click at [191, 12] on div "00:00" at bounding box center [190, 12] width 9 height 5
type input "00:00"
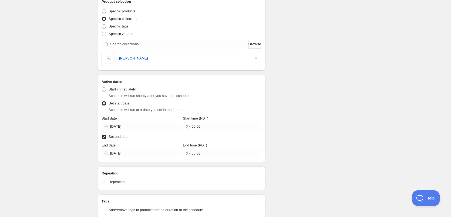
drag, startPoint x: 103, startPoint y: 183, endPoint x: 105, endPoint y: 178, distance: 5.9
click at [103, 183] on input "Repeating" at bounding box center [104, 182] width 4 height 4
checkbox input "true"
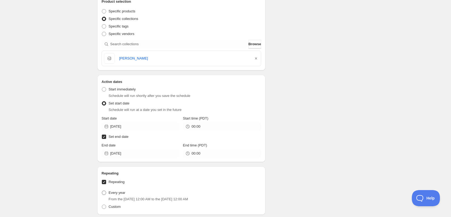
click at [105, 191] on span at bounding box center [104, 193] width 4 height 4
click at [102, 191] on input "Every year" at bounding box center [102, 191] width 0 height 0
radio input "true"
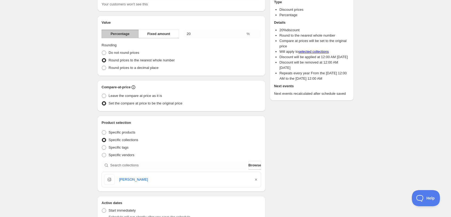
scroll to position [0, 0]
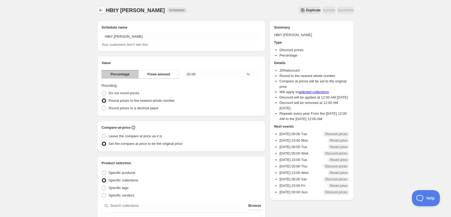
click at [101, 11] on icon "Schedules" at bounding box center [100, 10] width 5 height 5
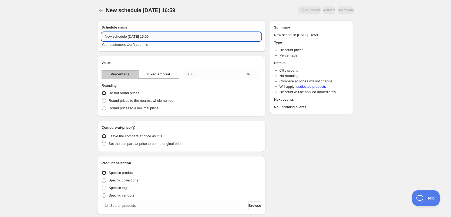
click at [167, 38] on input "New schedule [DATE] 16:59" at bounding box center [180, 36] width 159 height 9
click at [167, 38] on input "HBtY" at bounding box center [180, 36] width 159 height 9
type input "HBtY [PERSON_NAME]"
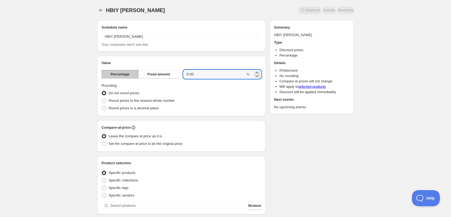
drag, startPoint x: 196, startPoint y: 75, endPoint x: 183, endPoint y: 74, distance: 13.3
click at [183, 74] on div "Percentage Fixed amount 0.00 %" at bounding box center [180, 74] width 159 height 9
type input "20"
click at [102, 100] on span at bounding box center [104, 101] width 4 height 4
click at [102, 99] on input "Round prices to the nearest whole number" at bounding box center [102, 99] width 0 height 0
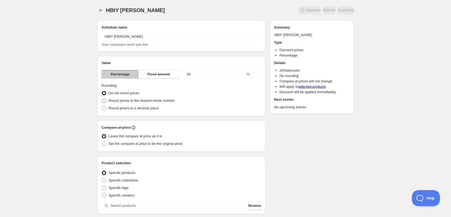
radio input "true"
click at [103, 144] on span at bounding box center [104, 144] width 4 height 4
click at [102, 142] on input "Set the compare at price to be the original price" at bounding box center [102, 142] width 0 height 0
radio input "true"
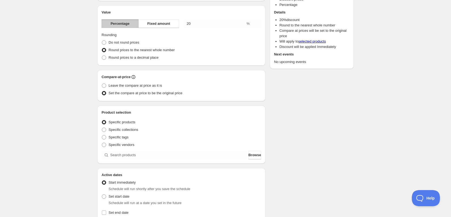
scroll to position [81, 0]
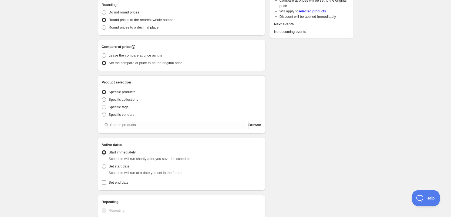
click at [104, 100] on span at bounding box center [104, 100] width 4 height 4
click at [102, 98] on input "Specific collections" at bounding box center [102, 98] width 0 height 0
radio input "true"
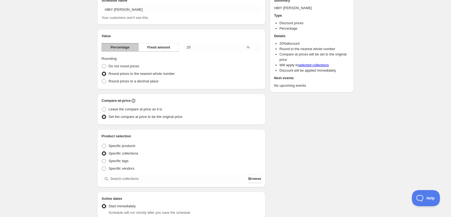
scroll to position [54, 0]
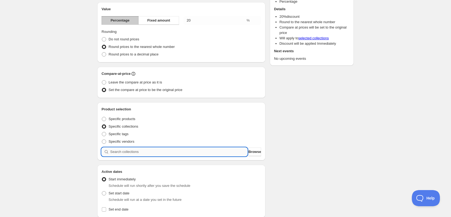
click at [134, 152] on input "search" at bounding box center [178, 152] width 137 height 9
type input "B"
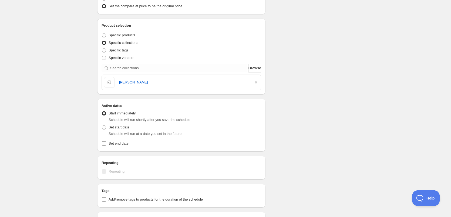
scroll to position [162, 0]
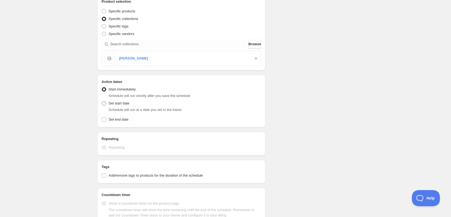
click at [104, 103] on span at bounding box center [104, 103] width 4 height 4
click at [102, 102] on input "Set start date" at bounding box center [102, 101] width 0 height 0
radio input "true"
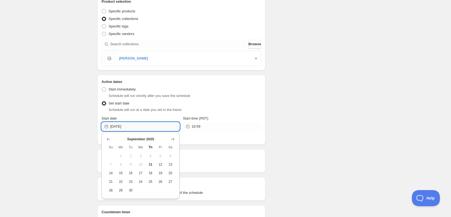
click at [158, 126] on input "[DATE]" at bounding box center [144, 126] width 69 height 9
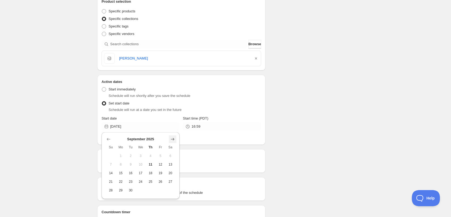
click at [170, 139] on icon "Show next month, October 2025" at bounding box center [172, 139] width 5 height 5
click at [170, 139] on icon "Show next month, November 2025" at bounding box center [172, 139] width 5 height 5
click at [130, 166] on span "4" at bounding box center [131, 165] width 6 height 4
type input "[DATE]"
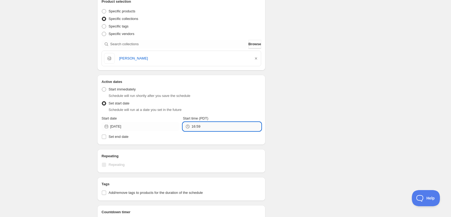
click at [204, 128] on input "16:59" at bounding box center [225, 126] width 69 height 9
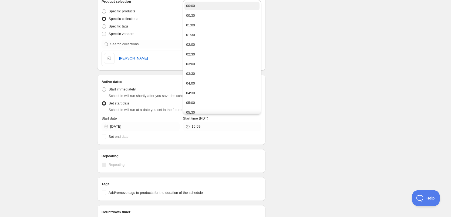
click at [197, 6] on button "00:00" at bounding box center [221, 6] width 75 height 9
type input "00:00"
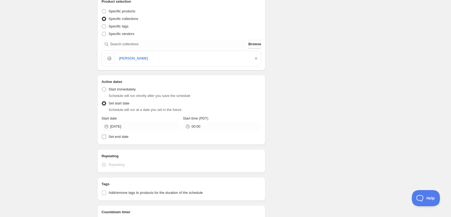
click at [104, 138] on input "Set end date" at bounding box center [104, 137] width 4 height 4
checkbox input "true"
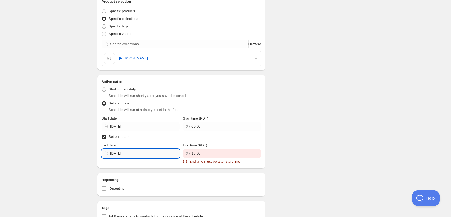
click at [139, 154] on input "[DATE]" at bounding box center [144, 153] width 69 height 9
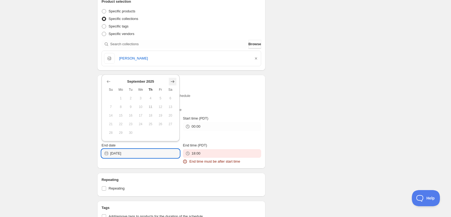
click at [172, 82] on icon "Show next month, October 2025" at bounding box center [172, 81] width 5 height 5
click at [171, 82] on icon "Show next month, November 2025" at bounding box center [172, 81] width 5 height 5
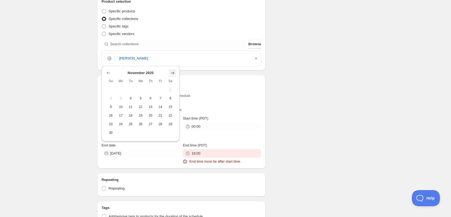
click at [172, 74] on icon "Show next month, December 2025" at bounding box center [172, 72] width 5 height 5
click at [131, 98] on span "2" at bounding box center [131, 98] width 6 height 4
type input "[DATE]"
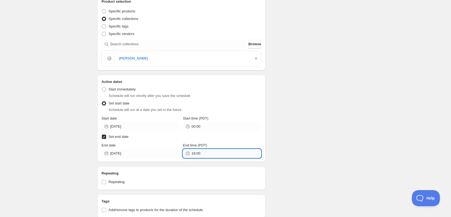
click at [227, 155] on input "18:00" at bounding box center [225, 153] width 69 height 9
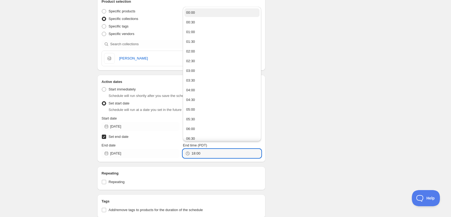
click at [200, 12] on button "00:00" at bounding box center [221, 12] width 75 height 9
type input "00:00"
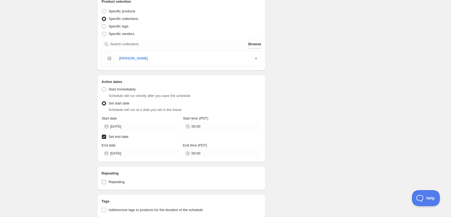
click at [104, 182] on input "Repeating" at bounding box center [104, 182] width 4 height 4
checkbox input "true"
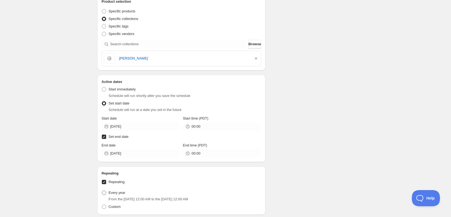
click at [104, 193] on span at bounding box center [104, 193] width 4 height 4
click at [102, 191] on input "Every year" at bounding box center [102, 191] width 0 height 0
radio input "true"
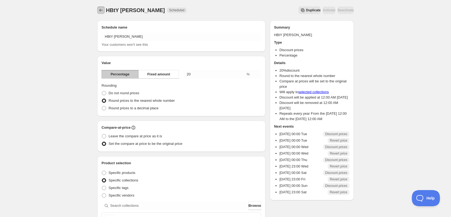
click at [101, 11] on icon "Schedules" at bounding box center [100, 10] width 5 height 5
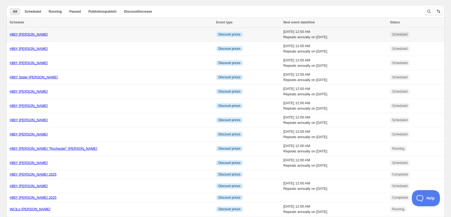
drag, startPoint x: 93, startPoint y: 34, endPoint x: 316, endPoint y: 32, distance: 223.4
click at [316, 32] on td "[DATE] 12:00 AM Repeats annually on [DATE]" at bounding box center [334, 35] width 107 height 14
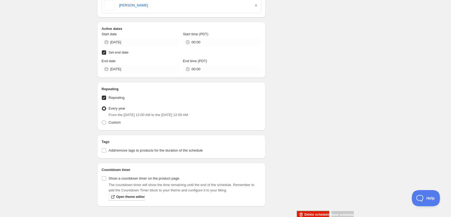
scroll to position [227, 0]
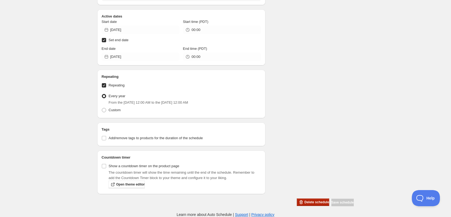
click at [308, 201] on span "Delete schedule" at bounding box center [316, 202] width 25 height 4
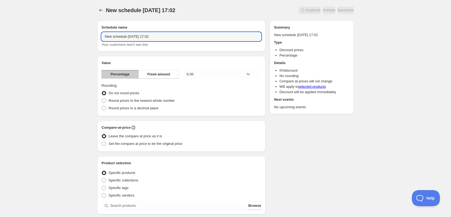
drag, startPoint x: 169, startPoint y: 37, endPoint x: 85, endPoint y: 37, distance: 83.6
click at [85, 37] on div "New schedule [DATE] 17:02. This page is ready New schedule [DATE] 17:02 Duplica…" at bounding box center [225, 199] width 451 height 399
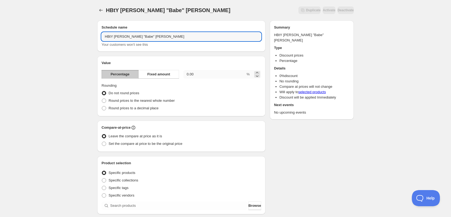
type input "HBtY [PERSON_NAME] "Babe" [PERSON_NAME]"
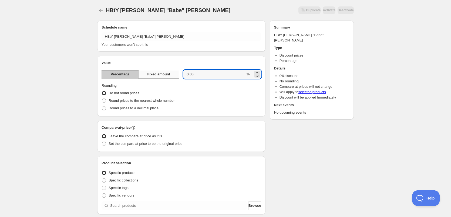
drag, startPoint x: 214, startPoint y: 74, endPoint x: 172, endPoint y: 72, distance: 41.6
click at [172, 72] on div "Percentage Fixed amount 0.00 %" at bounding box center [180, 74] width 159 height 9
type input "20"
click at [104, 100] on span at bounding box center [104, 101] width 4 height 4
click at [102, 99] on input "Round prices to the nearest whole number" at bounding box center [102, 99] width 0 height 0
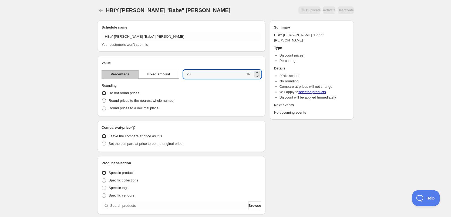
radio input "true"
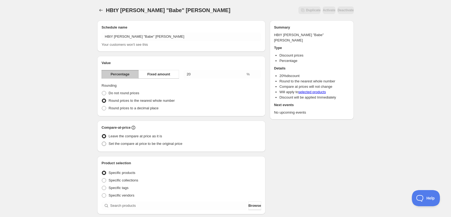
click at [103, 142] on span at bounding box center [104, 144] width 4 height 4
click at [102, 142] on input "Set the compare at price to be the original price" at bounding box center [102, 142] width 0 height 0
radio input "true"
click at [104, 180] on span at bounding box center [104, 181] width 4 height 4
click at [102, 179] on input "Specific collections" at bounding box center [102, 179] width 0 height 0
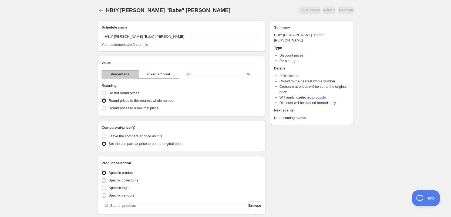
radio input "true"
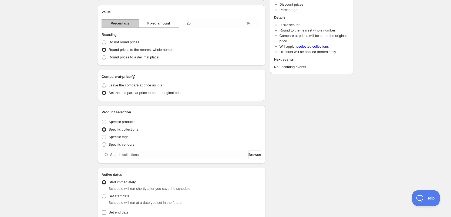
scroll to position [54, 0]
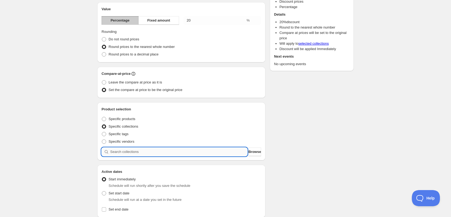
click at [145, 150] on input "search" at bounding box center [178, 152] width 137 height 9
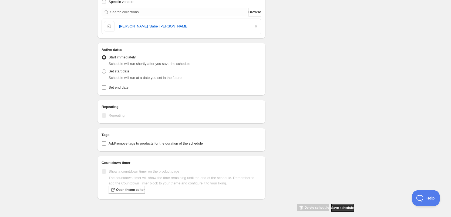
scroll to position [199, 0]
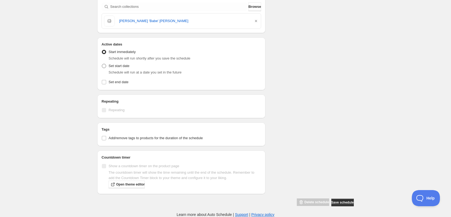
click at [103, 66] on span at bounding box center [104, 66] width 4 height 4
click at [102, 64] on input "Set start date" at bounding box center [102, 64] width 0 height 0
radio input "true"
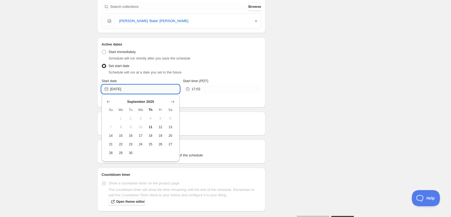
click at [142, 92] on input "[DATE]" at bounding box center [144, 89] width 69 height 9
click at [172, 101] on icon "Show next month, October 2025" at bounding box center [172, 101] width 5 height 5
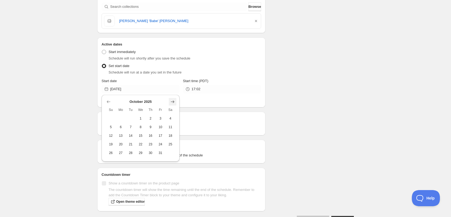
click at [172, 101] on icon "Show next month, November 2025" at bounding box center [172, 101] width 5 height 5
click at [172, 101] on icon "Show next month, December 2025" at bounding box center [172, 101] width 5 height 5
click at [110, 100] on icon "Show previous month, November 2025" at bounding box center [108, 101] width 5 height 5
click at [140, 138] on button "12" at bounding box center [140, 136] width 10 height 9
type input "[DATE]"
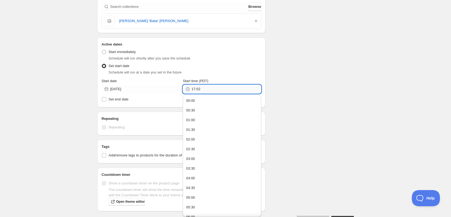
click at [207, 89] on input "17:02" at bounding box center [225, 89] width 69 height 9
click at [203, 99] on button "00:00" at bounding box center [221, 101] width 75 height 9
type input "00:00"
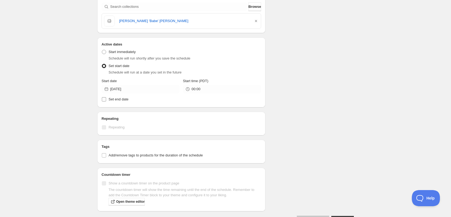
click at [106, 98] on span at bounding box center [103, 99] width 5 height 5
click at [106, 98] on input "Set end date" at bounding box center [104, 99] width 4 height 4
checkbox input "true"
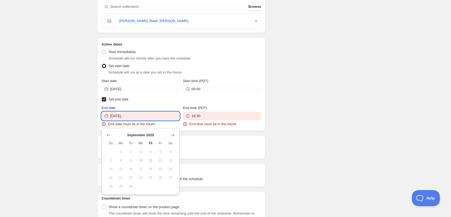
click at [140, 117] on input "[DATE]" at bounding box center [144, 116] width 69 height 9
click at [173, 135] on icon "Show next month, October 2025" at bounding box center [173, 135] width 4 height 3
click at [173, 134] on icon "Show next month, November 2025" at bounding box center [172, 135] width 5 height 5
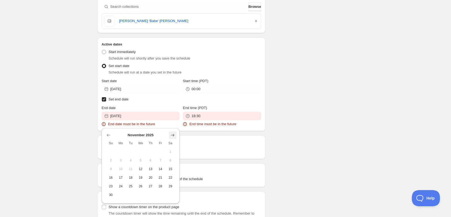
click at [173, 134] on icon "Show next month, December 2025" at bounding box center [172, 135] width 5 height 5
click at [139, 162] on span "10" at bounding box center [141, 161] width 6 height 4
type input "[DATE]"
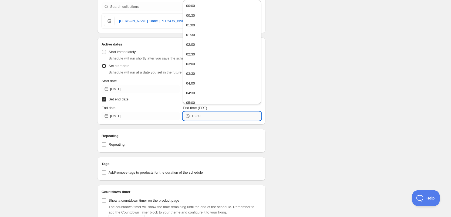
click at [213, 117] on input "18:30" at bounding box center [225, 116] width 69 height 9
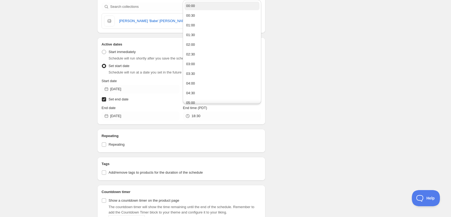
click at [190, 4] on div "00:00" at bounding box center [190, 5] width 9 height 5
type input "00:00"
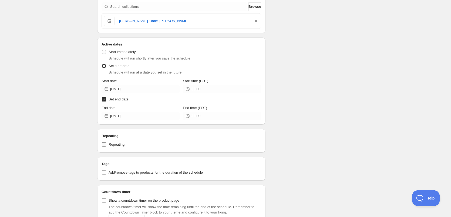
click at [104, 145] on input "Repeating" at bounding box center [104, 145] width 4 height 4
checkbox input "true"
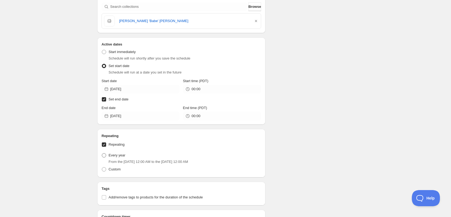
click at [104, 156] on span at bounding box center [104, 156] width 4 height 4
click at [102, 154] on input "Every year" at bounding box center [102, 154] width 0 height 0
radio input "true"
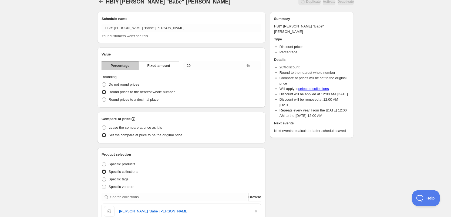
scroll to position [0, 0]
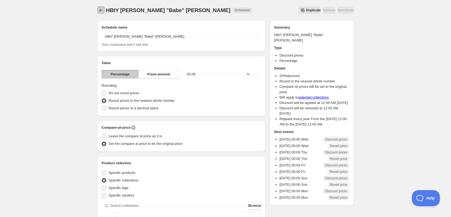
click at [101, 11] on icon "Schedules" at bounding box center [100, 10] width 5 height 5
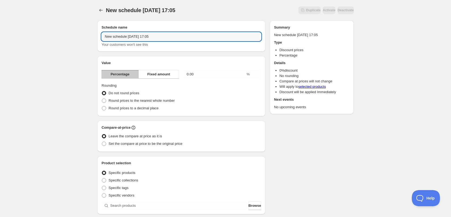
drag, startPoint x: 171, startPoint y: 38, endPoint x: 87, endPoint y: 37, distance: 84.7
click at [87, 37] on div "New schedule [DATE] 17:05. This page is ready New schedule [DATE] 17:05 Duplica…" at bounding box center [225, 199] width 451 height 399
type input "HBtY [PERSON_NAME]"
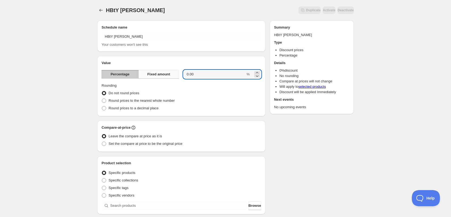
drag, startPoint x: 197, startPoint y: 74, endPoint x: 177, endPoint y: 76, distance: 20.1
click at [177, 76] on div "Percentage Fixed amount 0.00 %" at bounding box center [180, 74] width 159 height 9
type input "20"
click at [102, 100] on span at bounding box center [104, 101] width 4 height 4
click at [102, 99] on input "Round prices to the nearest whole number" at bounding box center [102, 99] width 0 height 0
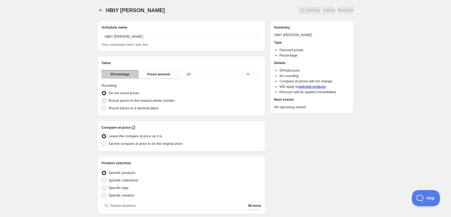
radio input "true"
click at [103, 145] on span at bounding box center [104, 144] width 4 height 4
click at [102, 142] on input "Set the compare at price to be the original price" at bounding box center [102, 142] width 0 height 0
radio input "true"
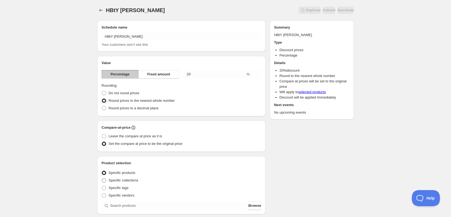
click at [102, 180] on span at bounding box center [104, 181] width 4 height 4
click at [102, 179] on input "Specific collections" at bounding box center [102, 179] width 0 height 0
radio input "true"
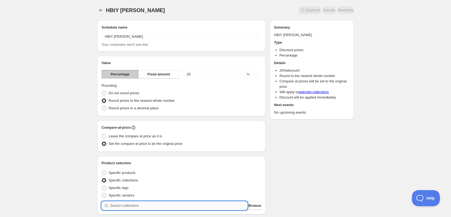
click at [130, 206] on input "search" at bounding box center [178, 206] width 137 height 9
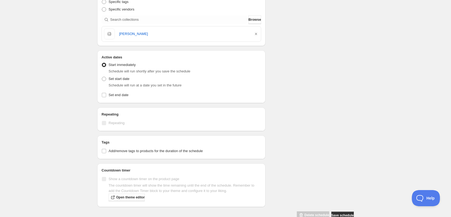
scroll to position [189, 0]
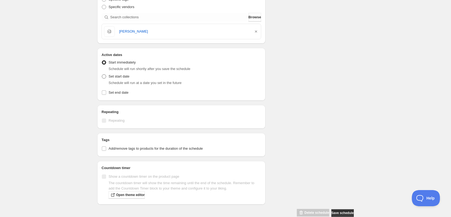
click at [104, 77] on span at bounding box center [104, 76] width 4 height 4
click at [102, 75] on input "Set start date" at bounding box center [102, 74] width 0 height 0
radio input "true"
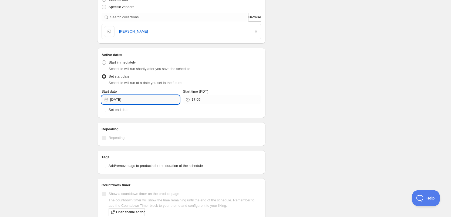
click at [147, 98] on input "[DATE]" at bounding box center [144, 100] width 69 height 9
click at [173, 114] on icon "Show next month, October 2025" at bounding box center [172, 112] width 5 height 5
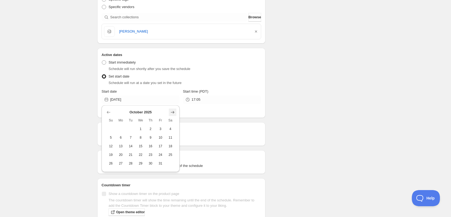
click at [173, 114] on icon "Show next month, November 2025" at bounding box center [172, 112] width 5 height 5
click at [173, 114] on icon "Show next month, December 2025" at bounding box center [172, 112] width 5 height 5
click at [107, 111] on icon "Show previous month, November 2025" at bounding box center [108, 112] width 5 height 5
click at [118, 163] on button "24" at bounding box center [121, 163] width 10 height 9
type input "[DATE]"
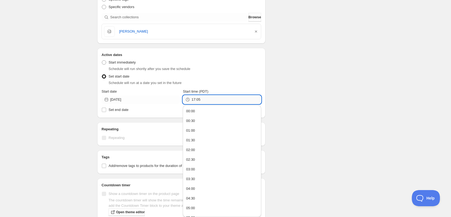
click at [201, 103] on input "17:05" at bounding box center [225, 100] width 69 height 9
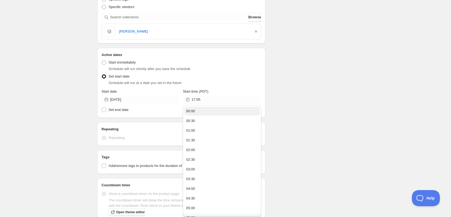
click at [195, 113] on div "00:00" at bounding box center [190, 111] width 9 height 5
type input "00:00"
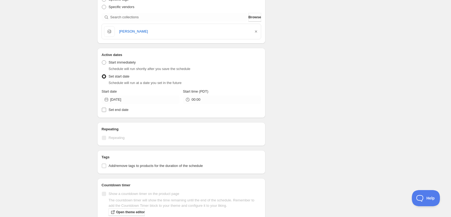
click at [103, 111] on input "Set end date" at bounding box center [104, 110] width 4 height 4
checkbox input "true"
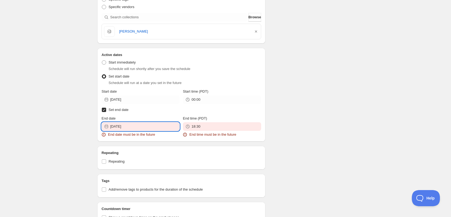
click at [159, 128] on input "[DATE]" at bounding box center [144, 126] width 69 height 9
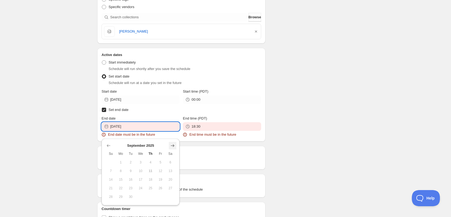
click at [171, 145] on icon "Show next month, October 2025" at bounding box center [172, 145] width 5 height 5
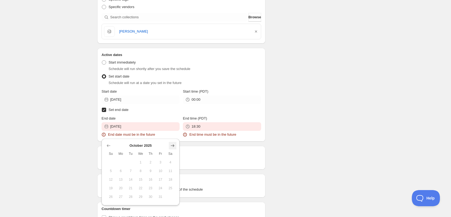
click at [171, 145] on icon "Show next month, November 2025" at bounding box center [172, 145] width 5 height 5
click at [171, 145] on icon "Show next month, December 2025" at bounding box center [172, 145] width 5 height 5
click at [121, 187] on span "22" at bounding box center [121, 188] width 6 height 4
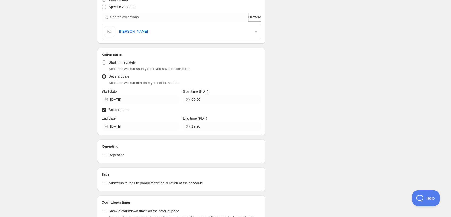
type input "[DATE]"
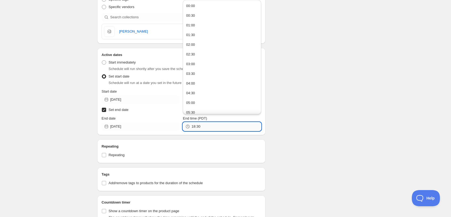
click at [208, 129] on input "18:30" at bounding box center [225, 126] width 69 height 9
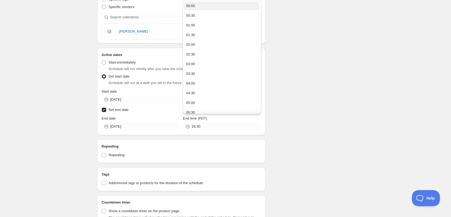
click at [201, 5] on button "00:00" at bounding box center [221, 6] width 75 height 9
type input "00:00"
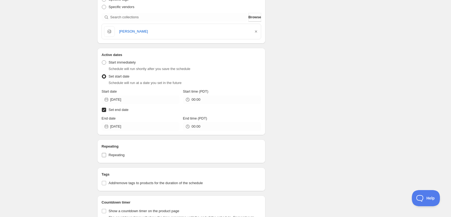
click at [105, 155] on input "Repeating" at bounding box center [104, 155] width 4 height 4
checkbox input "true"
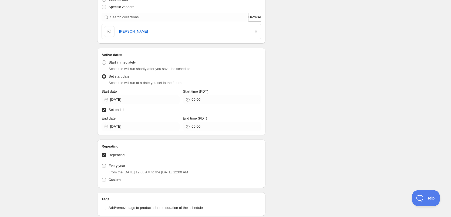
click at [104, 169] on label "Every year" at bounding box center [113, 166] width 24 height 8
click at [102, 164] on input "Every year" at bounding box center [102, 164] width 0 height 0
radio input "true"
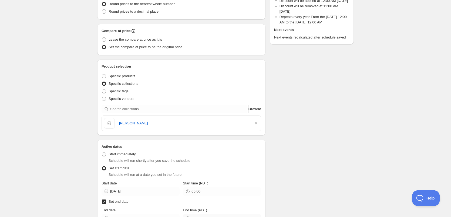
scroll to position [0, 0]
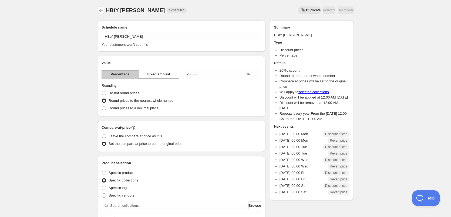
click at [103, 9] on icon "Schedules" at bounding box center [100, 10] width 5 height 5
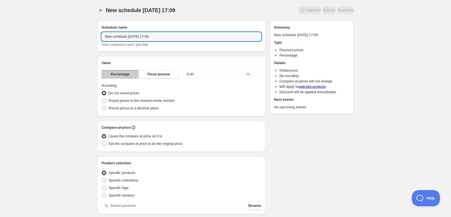
drag, startPoint x: 169, startPoint y: 35, endPoint x: 76, endPoint y: 35, distance: 92.5
click at [76, 35] on div "New schedule [DATE] 17:09. This page is ready New schedule [DATE] 17:09 Duplica…" at bounding box center [225, 199] width 451 height 399
type input "HBtY [PERSON_NAME]"
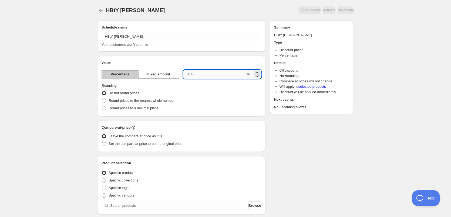
drag, startPoint x: 197, startPoint y: 74, endPoint x: 183, endPoint y: 73, distance: 14.3
click at [183, 73] on input "0.00" at bounding box center [214, 74] width 62 height 9
type input "20"
click at [105, 101] on span at bounding box center [104, 101] width 4 height 4
click at [102, 99] on input "Round prices to the nearest whole number" at bounding box center [102, 99] width 0 height 0
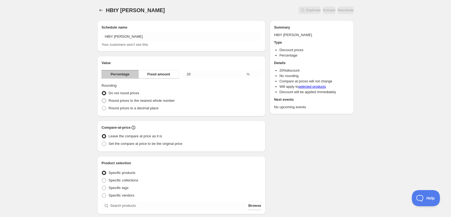
radio input "true"
click at [105, 143] on span at bounding box center [104, 144] width 4 height 4
click at [102, 142] on input "Set the compare at price to be the original price" at bounding box center [102, 142] width 0 height 0
radio input "true"
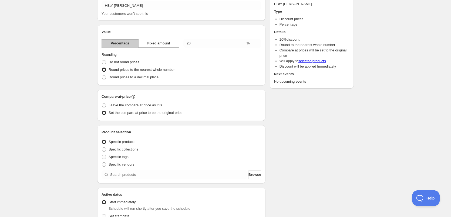
scroll to position [54, 0]
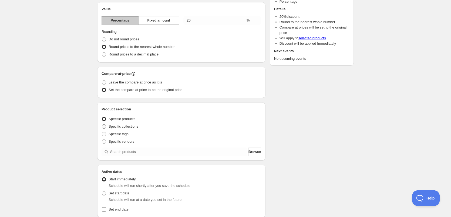
click at [104, 127] on span at bounding box center [104, 127] width 4 height 4
click at [102, 125] on input "Specific collections" at bounding box center [102, 125] width 0 height 0
radio input "true"
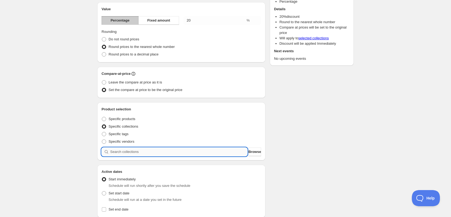
click at [135, 152] on input "search" at bounding box center [178, 152] width 137 height 9
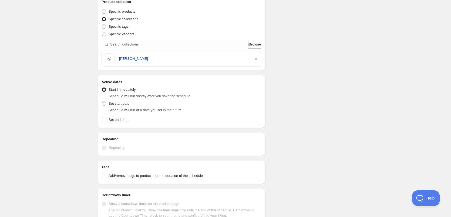
scroll to position [162, 0]
click at [103, 103] on span at bounding box center [104, 103] width 4 height 4
click at [102, 102] on input "Set start date" at bounding box center [102, 101] width 0 height 0
radio input "true"
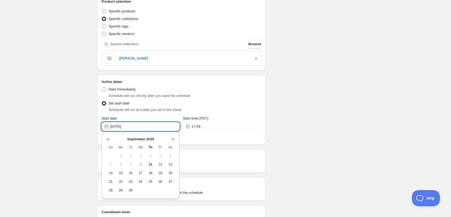
click at [143, 129] on input "[DATE]" at bounding box center [144, 126] width 69 height 9
click at [171, 140] on icon "Show next month, October 2025" at bounding box center [172, 139] width 5 height 5
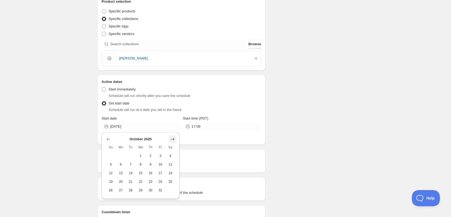
click at [171, 140] on icon "Show next month, November 2025" at bounding box center [172, 139] width 5 height 5
click at [171, 140] on icon "Show next month, December 2025" at bounding box center [172, 139] width 5 height 5
click at [131, 179] on button "23" at bounding box center [131, 182] width 10 height 9
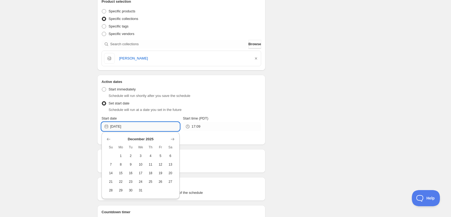
click at [173, 127] on input "[DATE]" at bounding box center [144, 126] width 69 height 9
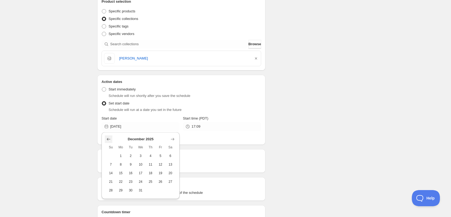
click at [107, 140] on icon "Show previous month, November 2025" at bounding box center [108, 139] width 5 height 5
click at [131, 190] on span "25" at bounding box center [131, 191] width 6 height 4
type input "[DATE]"
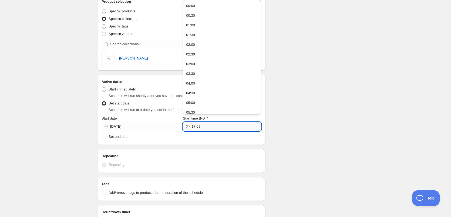
click at [210, 129] on input "17:09" at bounding box center [225, 126] width 69 height 9
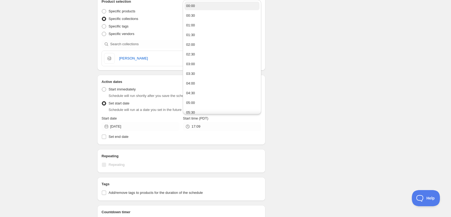
click at [195, 6] on button "00:00" at bounding box center [221, 6] width 75 height 9
type input "00:00"
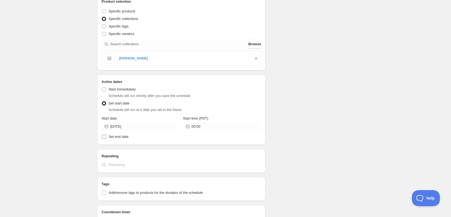
click at [105, 138] on input "Set end date" at bounding box center [104, 137] width 4 height 4
checkbox input "true"
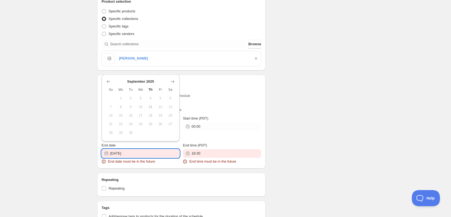
click at [145, 155] on input "[DATE]" at bounding box center [144, 153] width 69 height 9
click at [173, 83] on icon "Show next month, October 2025" at bounding box center [173, 81] width 4 height 3
click at [173, 83] on icon "Show next month, November 2025" at bounding box center [173, 81] width 4 height 3
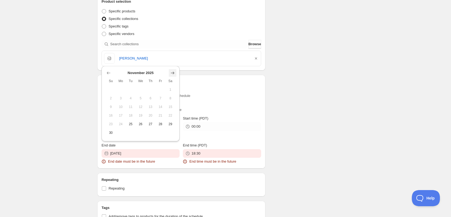
click at [172, 73] on icon "Show next month, December 2025" at bounding box center [172, 72] width 5 height 5
click at [132, 126] on span "23" at bounding box center [131, 124] width 6 height 4
type input "[DATE]"
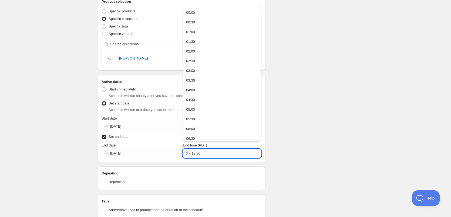
click at [209, 154] on input "18:30" at bounding box center [225, 153] width 69 height 9
click at [200, 13] on button "00:00" at bounding box center [221, 12] width 75 height 9
type input "00:00"
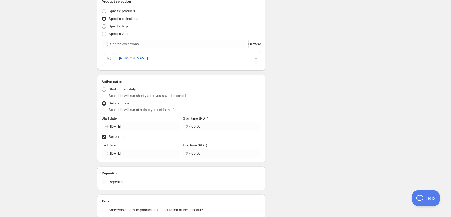
click at [102, 183] on input "Repeating" at bounding box center [104, 182] width 4 height 4
checkbox input "true"
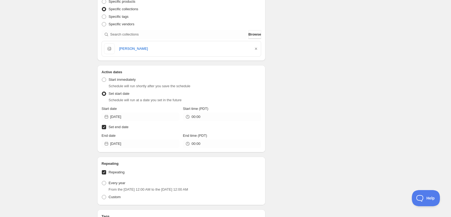
scroll to position [189, 0]
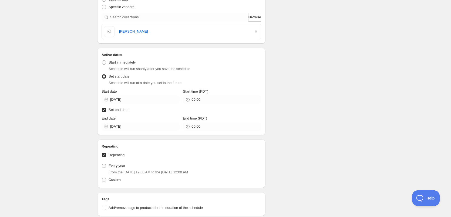
click at [103, 166] on span at bounding box center [104, 166] width 4 height 4
click at [102, 164] on input "Every year" at bounding box center [102, 164] width 0 height 0
radio input "true"
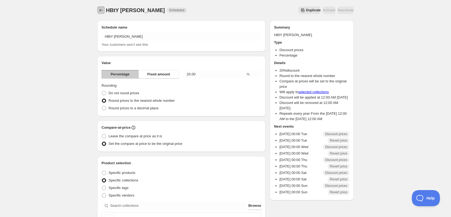
click at [100, 11] on icon "Schedules" at bounding box center [100, 10] width 5 height 5
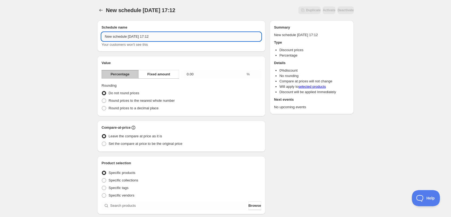
click at [168, 38] on input "New schedule [DATE] 17:12" at bounding box center [180, 36] width 159 height 9
drag, startPoint x: 168, startPoint y: 38, endPoint x: 104, endPoint y: 39, distance: 64.0
click at [104, 39] on input "New schedule [DATE] 17:12" at bounding box center [180, 36] width 159 height 9
type input "HBtY [PERSON_NAME]"
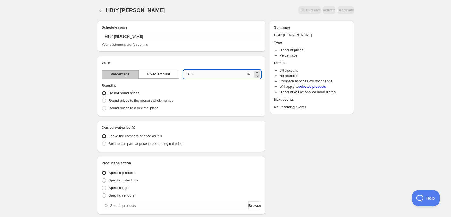
click at [198, 76] on input "0.00" at bounding box center [214, 74] width 62 height 9
drag, startPoint x: 200, startPoint y: 75, endPoint x: 181, endPoint y: 74, distance: 18.6
click at [181, 74] on div "Percentage Fixed amount 0.00 %" at bounding box center [180, 74] width 159 height 9
type input "20"
click at [103, 99] on span at bounding box center [104, 101] width 4 height 4
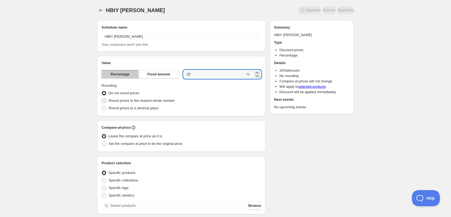
click at [102, 99] on input "Round prices to the nearest whole number" at bounding box center [102, 99] width 0 height 0
radio input "true"
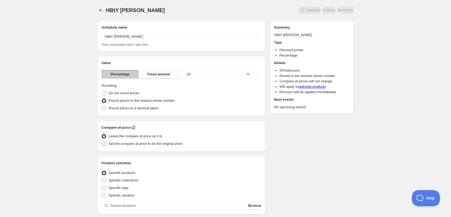
click at [103, 143] on span at bounding box center [104, 144] width 4 height 4
click at [102, 142] on input "Set the compare at price to be the original price" at bounding box center [102, 142] width 0 height 0
radio input "true"
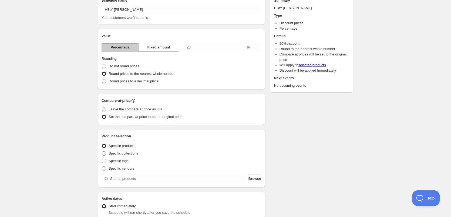
click at [104, 152] on span at bounding box center [104, 154] width 4 height 4
click at [102, 152] on input "Specific collections" at bounding box center [102, 152] width 0 height 0
radio input "true"
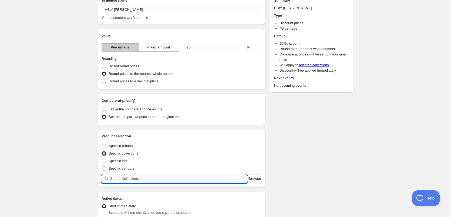
click at [152, 180] on input "search" at bounding box center [178, 179] width 137 height 9
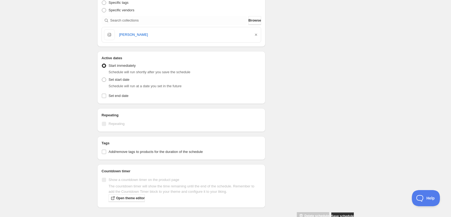
scroll to position [189, 0]
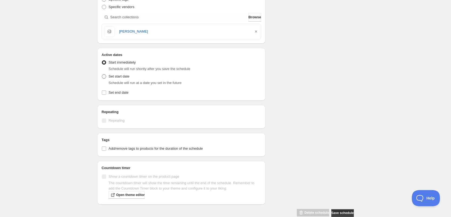
click at [104, 77] on span at bounding box center [104, 76] width 4 height 4
click at [102, 75] on input "Set start date" at bounding box center [102, 74] width 0 height 0
radio input "true"
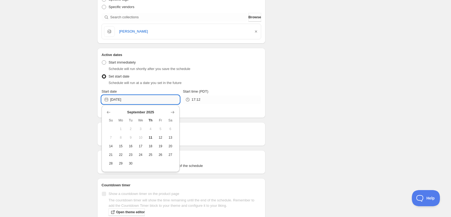
click at [148, 103] on input "[DATE]" at bounding box center [144, 100] width 69 height 9
click at [171, 113] on icon "Show next month, October 2025" at bounding box center [172, 112] width 5 height 5
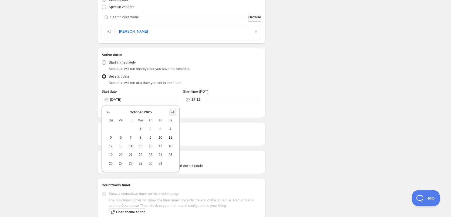
click at [171, 113] on icon "Show next month, November 2025" at bounding box center [172, 112] width 5 height 5
click at [171, 113] on icon "Show next month, December 2025" at bounding box center [172, 112] width 5 height 5
click at [122, 129] on span "1" at bounding box center [121, 129] width 6 height 4
type input "[DATE]"
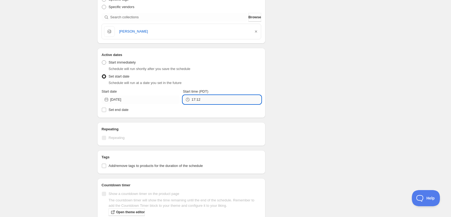
click at [204, 100] on input "17:12" at bounding box center [225, 100] width 69 height 9
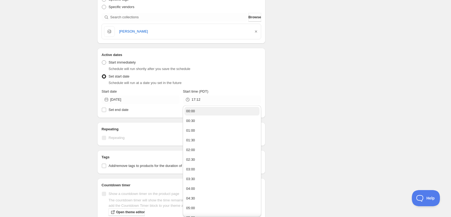
click at [195, 111] on div "00:00" at bounding box center [190, 111] width 9 height 5
type input "00:00"
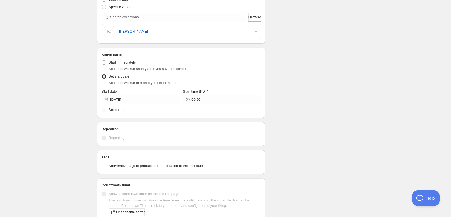
click at [102, 110] on input "Set end date" at bounding box center [104, 110] width 4 height 4
checkbox input "true"
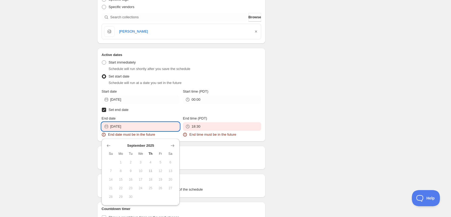
click at [130, 126] on input "[DATE]" at bounding box center [144, 126] width 69 height 9
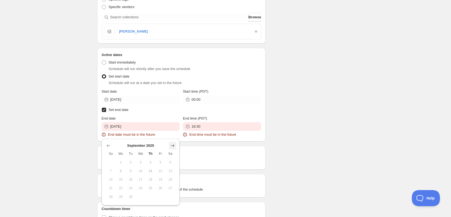
click at [174, 147] on icon "Show next month, October 2025" at bounding box center [172, 145] width 5 height 5
click at [174, 146] on icon "Show next month, November 2025" at bounding box center [172, 145] width 5 height 5
click at [174, 146] on icon "Show next month, December 2025" at bounding box center [172, 145] width 5 height 5
click at [121, 196] on span "29" at bounding box center [121, 197] width 6 height 4
type input "[DATE]"
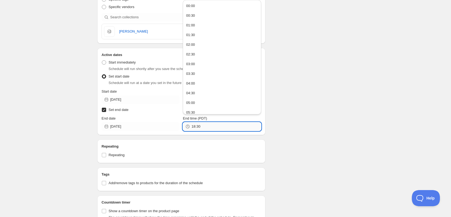
click at [208, 126] on input "18:30" at bounding box center [225, 126] width 69 height 9
click at [200, 5] on button "00:00" at bounding box center [221, 6] width 75 height 9
type input "00:00"
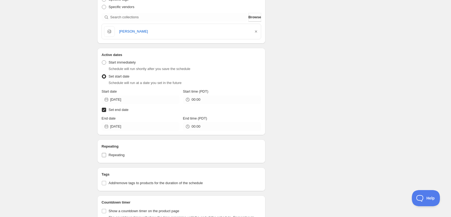
click at [104, 154] on input "Repeating" at bounding box center [104, 155] width 4 height 4
checkbox input "true"
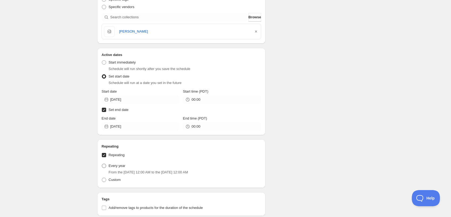
click at [105, 165] on span at bounding box center [104, 166] width 4 height 4
click at [102, 164] on input "Every year" at bounding box center [102, 164] width 0 height 0
radio input "true"
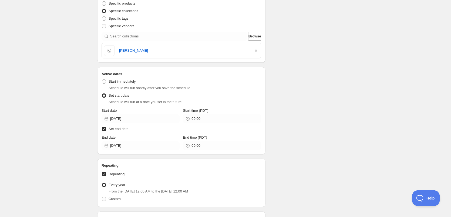
scroll to position [135, 0]
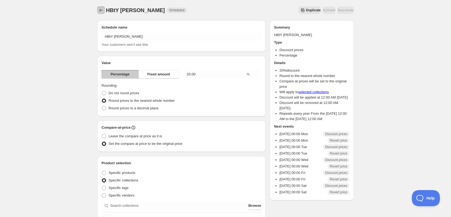
click at [98, 10] on icon "Schedules" at bounding box center [100, 10] width 5 height 5
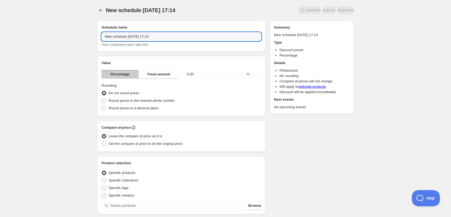
drag, startPoint x: 164, startPoint y: 37, endPoint x: 89, endPoint y: 36, distance: 74.5
click at [89, 36] on div "New schedule [DATE] 17:14. This page is ready New schedule [DATE] 17:14 Duplica…" at bounding box center [225, 199] width 451 height 399
type input "HBtY [PERSON_NAME]"
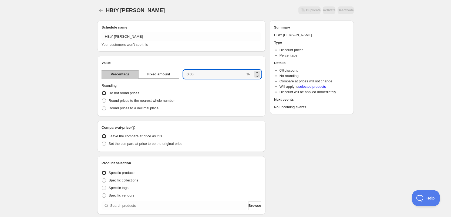
drag, startPoint x: 199, startPoint y: 74, endPoint x: 181, endPoint y: 73, distance: 17.9
click at [181, 73] on div "Percentage Fixed amount 0.00 %" at bounding box center [180, 74] width 159 height 9
type input "20"
click at [103, 100] on span at bounding box center [104, 101] width 4 height 4
click at [102, 99] on input "Round prices to the nearest whole number" at bounding box center [102, 99] width 0 height 0
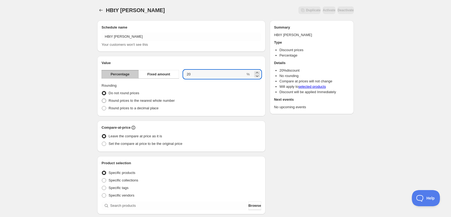
radio input "true"
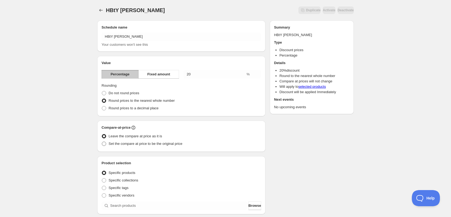
click at [104, 144] on span at bounding box center [104, 144] width 4 height 4
click at [102, 142] on input "Set the compare at price to be the original price" at bounding box center [102, 142] width 0 height 0
radio input "true"
click at [103, 180] on span at bounding box center [104, 181] width 4 height 4
click at [102, 179] on input "Specific collections" at bounding box center [102, 179] width 0 height 0
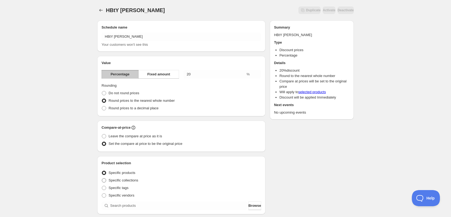
radio input "true"
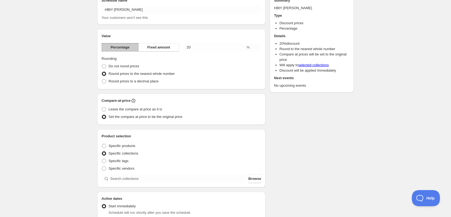
scroll to position [54, 0]
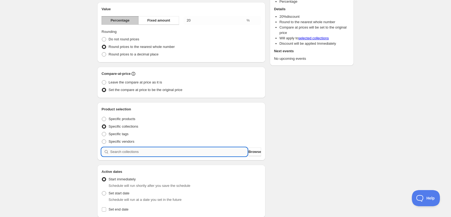
click at [158, 153] on input "search" at bounding box center [178, 152] width 137 height 9
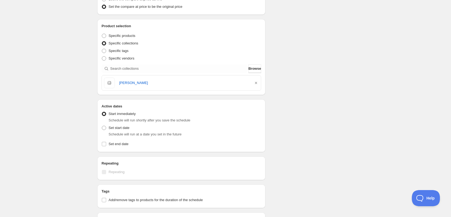
scroll to position [162, 0]
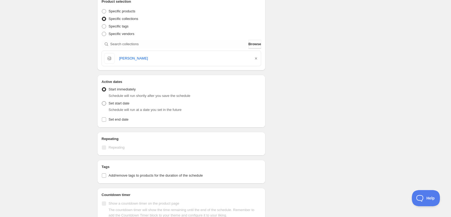
click at [105, 103] on span at bounding box center [104, 103] width 4 height 4
click at [102, 102] on input "Set start date" at bounding box center [102, 101] width 0 height 0
radio input "true"
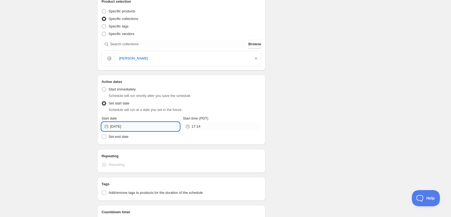
click at [146, 126] on input "[DATE]" at bounding box center [144, 126] width 69 height 9
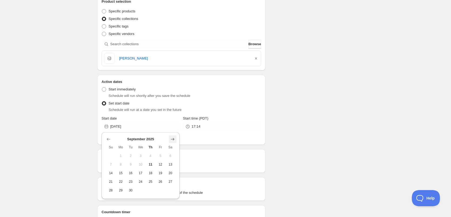
click at [174, 139] on icon "Show next month, October 2025" at bounding box center [173, 139] width 4 height 3
click at [174, 139] on icon "Show next month, November 2025" at bounding box center [173, 139] width 4 height 3
click at [174, 139] on icon "Show next month, December 2025" at bounding box center [173, 139] width 4 height 3
click at [153, 156] on span "4" at bounding box center [151, 156] width 6 height 4
type input "[DATE]"
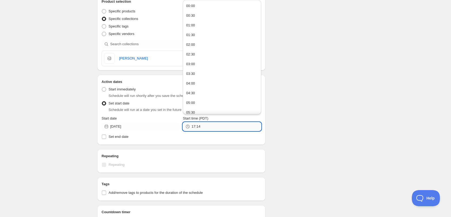
click at [211, 124] on input "17:14" at bounding box center [225, 126] width 69 height 9
click at [204, 6] on button "00:00" at bounding box center [221, 6] width 75 height 9
type input "00:00"
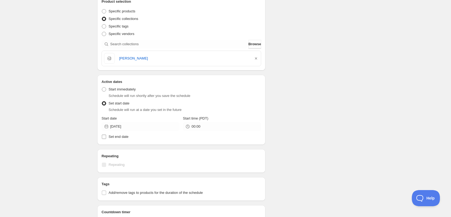
click at [104, 137] on input "Set end date" at bounding box center [104, 137] width 4 height 4
checkbox input "true"
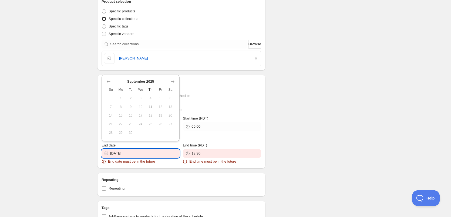
click at [139, 156] on input "[DATE]" at bounding box center [144, 153] width 69 height 9
click at [172, 81] on icon "Show next month, October 2025" at bounding box center [172, 81] width 5 height 5
click at [172, 81] on icon "Show next month, November 2025" at bounding box center [172, 81] width 5 height 5
click at [173, 70] on button "Show next month, December 2025" at bounding box center [173, 73] width 8 height 8
click at [172, 81] on icon "Show next month, January 2026" at bounding box center [172, 81] width 5 height 5
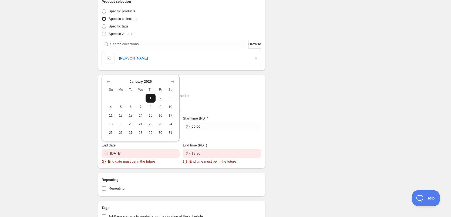
click at [149, 97] on span "1" at bounding box center [151, 98] width 6 height 4
type input "[DATE]"
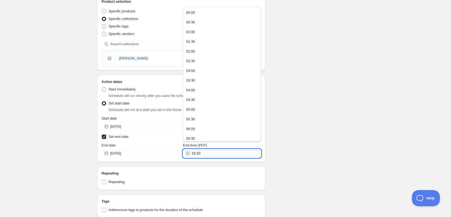
click at [217, 156] on input "18:30" at bounding box center [225, 153] width 69 height 9
click at [194, 13] on div "00:00" at bounding box center [190, 12] width 9 height 5
type input "00:00"
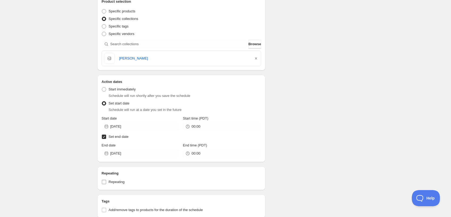
click at [103, 182] on input "Repeating" at bounding box center [104, 182] width 4 height 4
checkbox input "true"
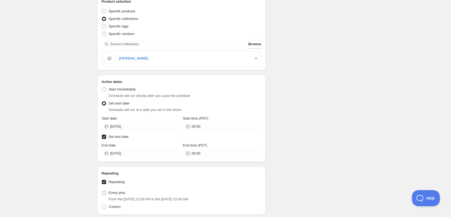
click at [103, 193] on span at bounding box center [104, 193] width 4 height 4
click at [102, 191] on input "Every year" at bounding box center [102, 191] width 0 height 0
radio input "true"
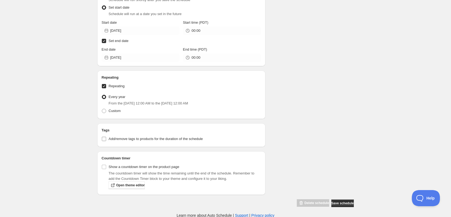
scroll to position [259, 0]
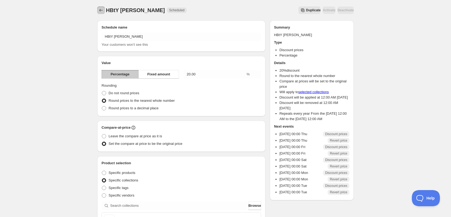
click at [101, 9] on icon "Schedules" at bounding box center [100, 10] width 5 height 5
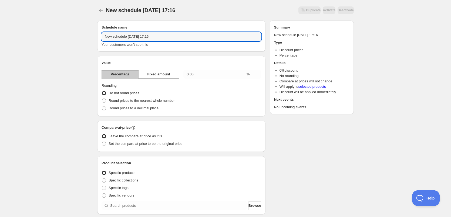
drag, startPoint x: 163, startPoint y: 37, endPoint x: 71, endPoint y: 36, distance: 91.5
click at [71, 36] on div "New schedule [DATE] 17:16. This page is ready New schedule [DATE] 17:16 Duplica…" at bounding box center [225, 199] width 451 height 399
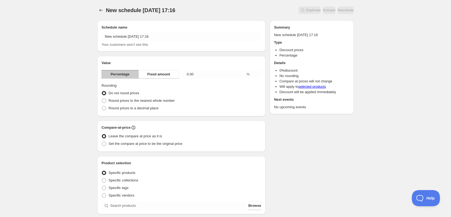
click at [70, 83] on div "New schedule [DATE] 17:16. This page is ready New schedule [DATE] 17:16 Duplica…" at bounding box center [225, 199] width 451 height 399
click at [102, 11] on icon "Schedules" at bounding box center [100, 10] width 5 height 5
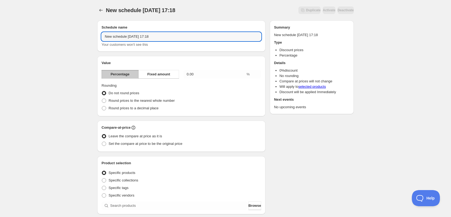
drag, startPoint x: 162, startPoint y: 37, endPoint x: 83, endPoint y: 34, distance: 79.6
click at [87, 36] on div "New schedule [DATE] 17:18. This page is ready New schedule [DATE] 17:18 Duplica…" at bounding box center [225, 199] width 451 height 399
type input "HBtY [PERSON_NAME]"
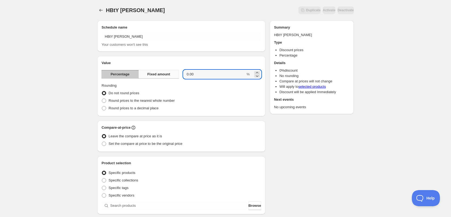
drag, startPoint x: 207, startPoint y: 74, endPoint x: 176, endPoint y: 72, distance: 31.1
click at [176, 72] on div "Percentage Fixed amount 0.00 %" at bounding box center [180, 74] width 159 height 9
type input "20"
click at [104, 101] on span at bounding box center [104, 101] width 4 height 4
click at [102, 99] on input "Round prices to the nearest whole number" at bounding box center [102, 99] width 0 height 0
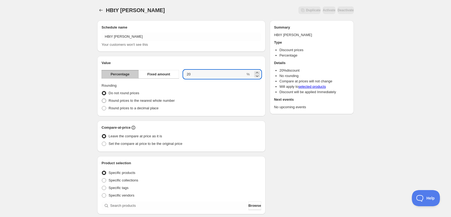
radio input "true"
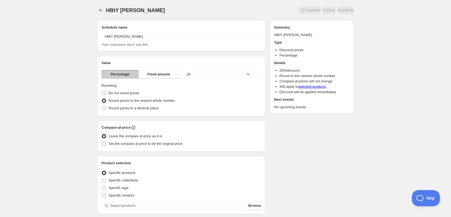
click at [103, 144] on span at bounding box center [104, 144] width 4 height 4
click at [102, 142] on input "Set the compare at price to be the original price" at bounding box center [102, 142] width 0 height 0
radio input "true"
click at [103, 181] on span at bounding box center [104, 181] width 4 height 4
click at [102, 179] on input "Specific collections" at bounding box center [102, 179] width 0 height 0
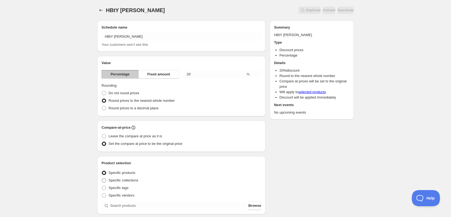
radio input "true"
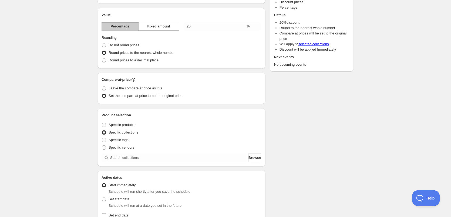
scroll to position [54, 0]
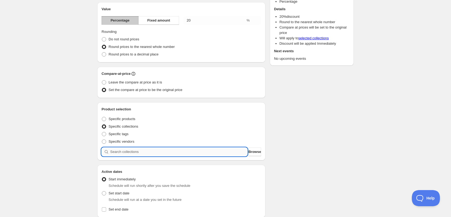
click at [134, 153] on input "search" at bounding box center [178, 152] width 137 height 9
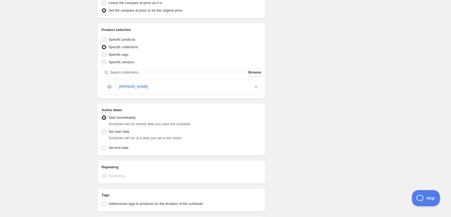
scroll to position [162, 0]
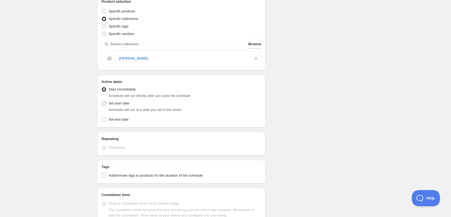
click at [104, 104] on span at bounding box center [104, 103] width 4 height 4
click at [102, 102] on input "Set start date" at bounding box center [102, 101] width 0 height 0
radio input "true"
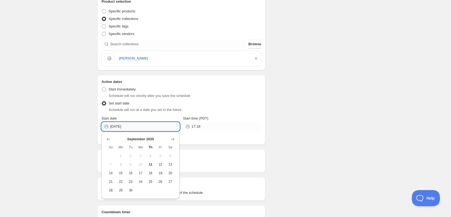
click at [140, 129] on input "[DATE]" at bounding box center [144, 126] width 69 height 9
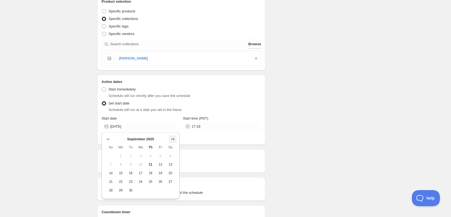
click at [174, 141] on icon "Show next month, October 2025" at bounding box center [172, 139] width 5 height 5
click at [173, 141] on icon "Show next month, November 2025" at bounding box center [172, 139] width 5 height 5
click at [172, 141] on icon "Show next month, December 2025" at bounding box center [172, 139] width 5 height 5
click at [172, 141] on icon "Show next month, January 2026" at bounding box center [172, 139] width 5 height 5
click at [162, 158] on span "2" at bounding box center [161, 156] width 6 height 4
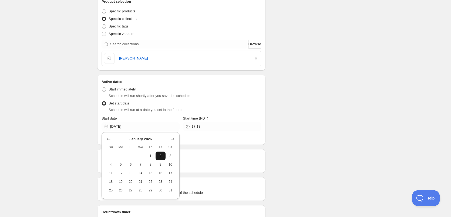
type input "[DATE]"
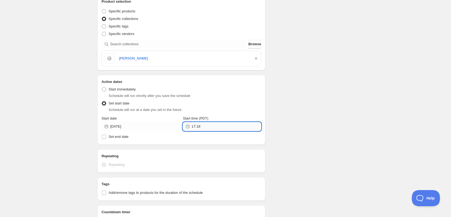
click at [207, 130] on input "17:18" at bounding box center [225, 126] width 69 height 9
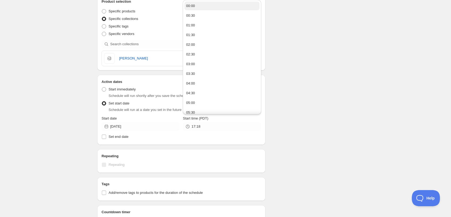
click at [195, 4] on div "00:00" at bounding box center [190, 5] width 9 height 5
type input "00:00"
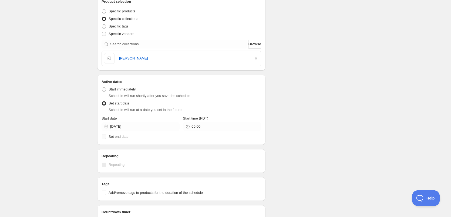
click at [103, 137] on input "Set end date" at bounding box center [104, 137] width 4 height 4
checkbox input "true"
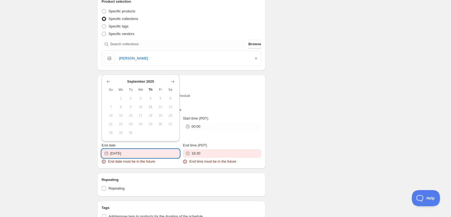
click at [145, 155] on input "[DATE]" at bounding box center [144, 153] width 69 height 9
click at [171, 81] on icon "Show next month, October 2025" at bounding box center [172, 81] width 5 height 5
click at [172, 81] on icon "Show next month, November 2025" at bounding box center [172, 81] width 5 height 5
click at [174, 73] on icon "Show next month, December 2025" at bounding box center [173, 73] width 4 height 3
click at [173, 81] on icon "Show next month, January 2026" at bounding box center [173, 81] width 4 height 3
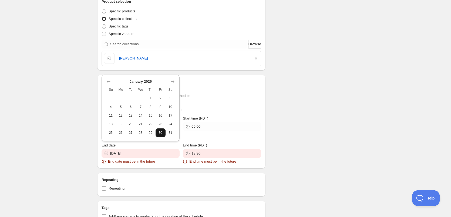
click at [162, 130] on button "30" at bounding box center [160, 133] width 10 height 9
type input "[DATE]"
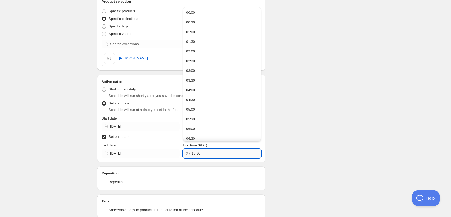
click at [212, 154] on input "18:30" at bounding box center [225, 153] width 69 height 9
click at [193, 14] on div "00:00" at bounding box center [190, 12] width 9 height 5
type input "00:00"
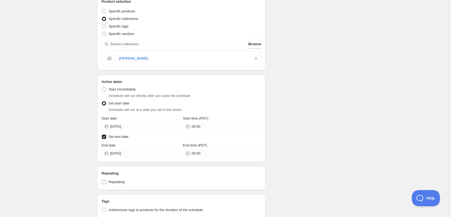
click at [103, 182] on input "Repeating" at bounding box center [104, 182] width 4 height 4
checkbox input "true"
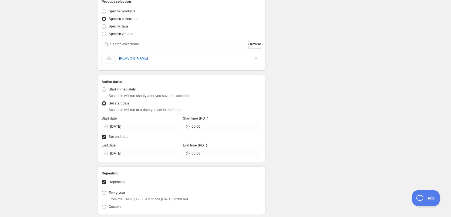
click at [103, 193] on span at bounding box center [104, 193] width 4 height 4
click at [102, 191] on input "Every year" at bounding box center [102, 191] width 0 height 0
radio input "true"
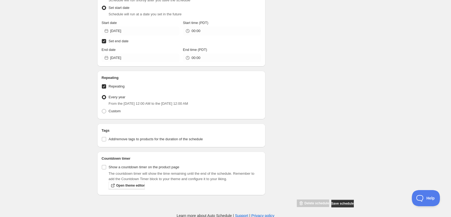
scroll to position [259, 0]
click at [338, 203] on span "Save schedule" at bounding box center [342, 203] width 22 height 4
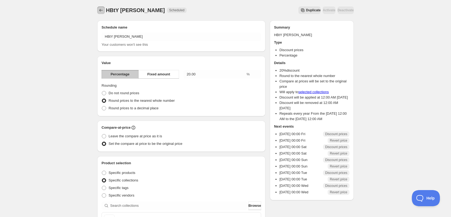
click at [101, 9] on icon "Schedules" at bounding box center [100, 10] width 5 height 5
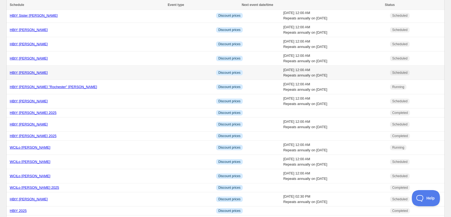
scroll to position [135, 0]
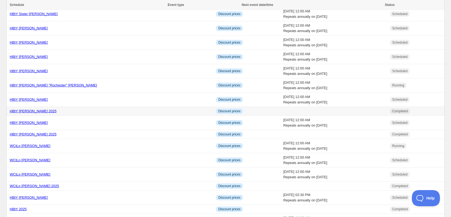
click at [281, 111] on td at bounding box center [334, 111] width 107 height 9
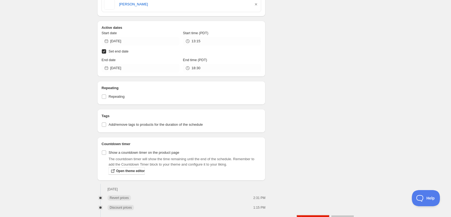
scroll to position [233, 0]
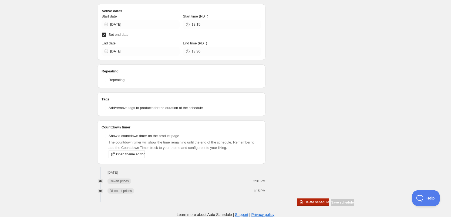
click at [305, 200] on span "Delete schedule" at bounding box center [316, 202] width 25 height 4
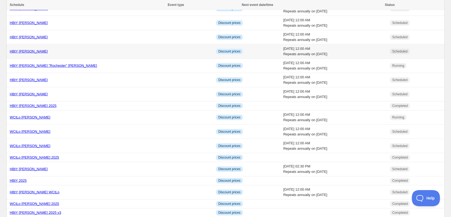
scroll to position [162, 0]
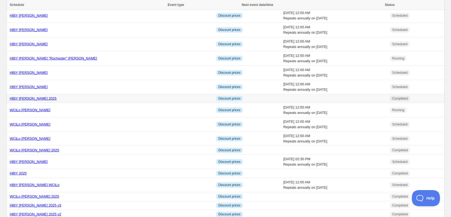
click at [281, 97] on td at bounding box center [334, 98] width 107 height 9
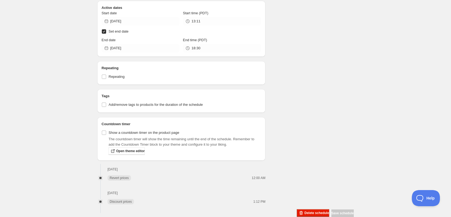
scroll to position [247, 0]
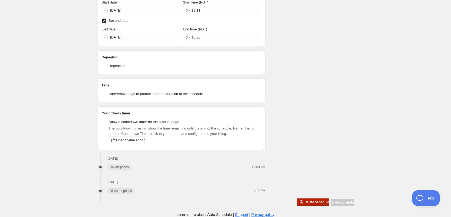
click at [309, 203] on span "Delete schedule" at bounding box center [316, 202] width 25 height 4
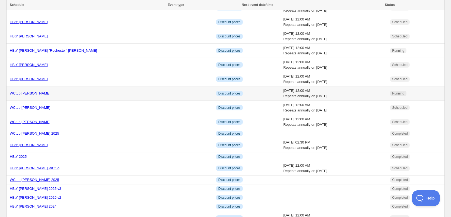
scroll to position [189, 0]
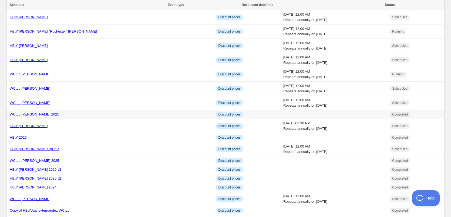
click at [281, 113] on td at bounding box center [334, 114] width 107 height 9
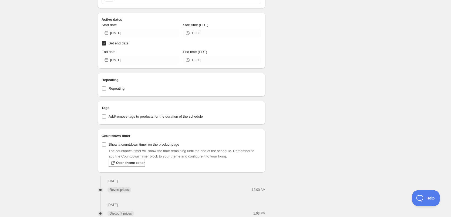
scroll to position [247, 0]
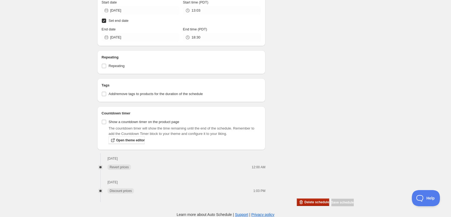
click at [304, 201] on span "Delete schedule" at bounding box center [316, 202] width 25 height 4
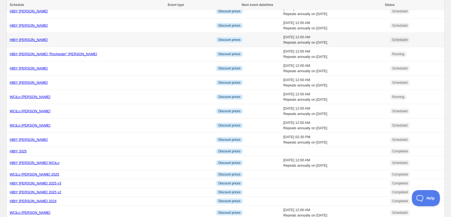
scroll to position [189, 0]
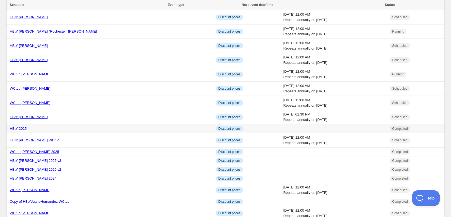
click at [281, 127] on td at bounding box center [334, 129] width 107 height 9
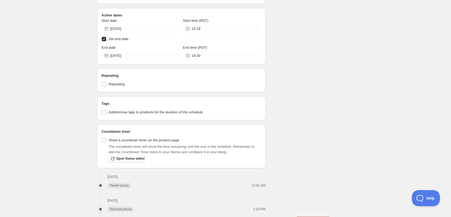
scroll to position [247, 0]
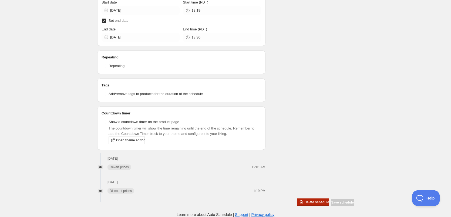
click at [304, 201] on span "Delete schedule" at bounding box center [316, 202] width 25 height 4
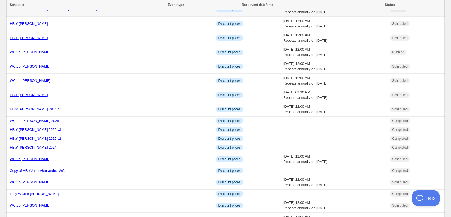
scroll to position [216, 0]
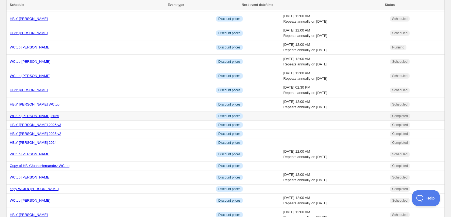
click at [281, 116] on td at bounding box center [334, 116] width 107 height 9
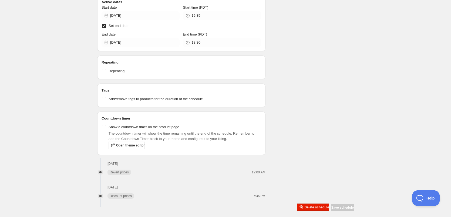
scroll to position [247, 0]
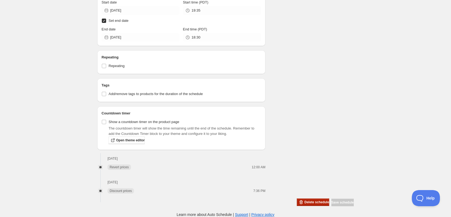
click at [306, 202] on span "Delete schedule" at bounding box center [316, 202] width 25 height 4
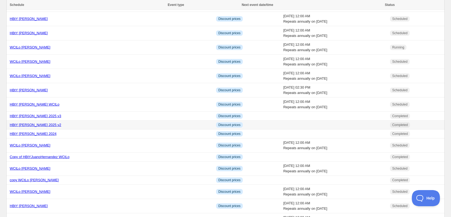
scroll to position [243, 0]
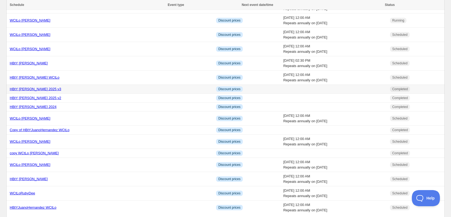
click at [281, 89] on td at bounding box center [334, 89] width 107 height 9
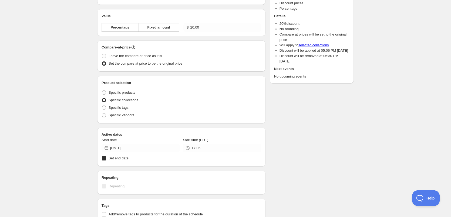
radio input "true"
checkbox input "true"
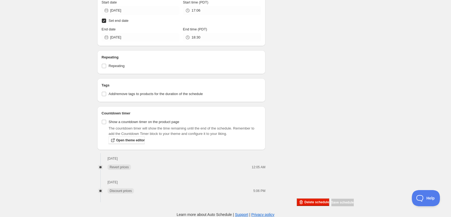
scroll to position [243, 0]
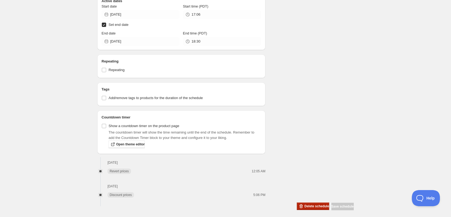
click at [304, 206] on span "Delete schedule" at bounding box center [316, 206] width 25 height 4
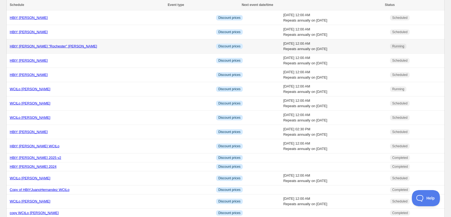
scroll to position [189, 0]
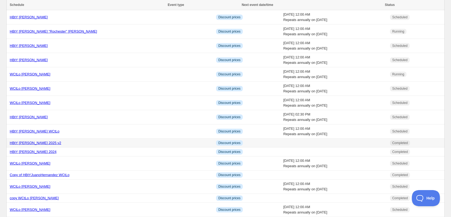
click at [281, 143] on td at bounding box center [334, 143] width 107 height 9
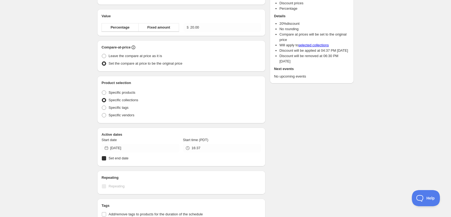
radio input "true"
checkbox input "true"
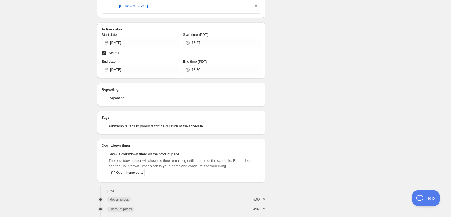
scroll to position [233, 0]
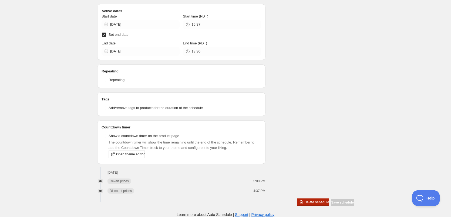
click at [305, 201] on span "Delete schedule" at bounding box center [316, 202] width 25 height 4
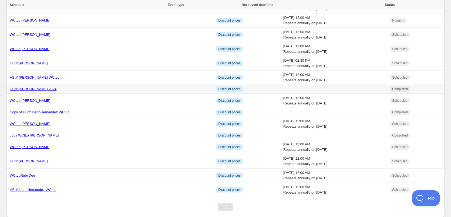
click at [281, 89] on td at bounding box center [334, 89] width 107 height 9
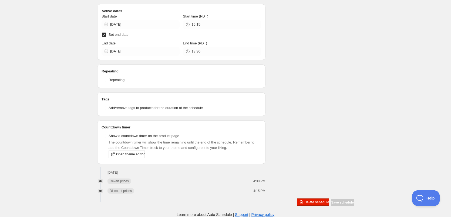
scroll to position [233, 0]
click at [305, 201] on span "Delete schedule" at bounding box center [316, 202] width 25 height 4
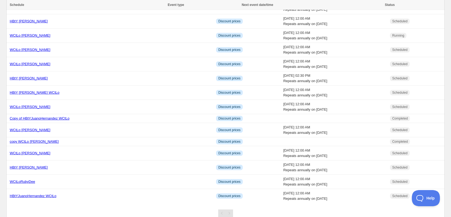
scroll to position [243, 0]
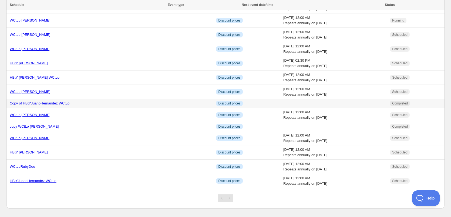
click at [281, 102] on td at bounding box center [334, 103] width 107 height 9
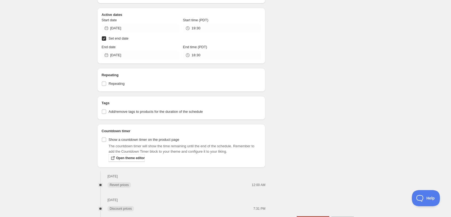
scroll to position [243, 0]
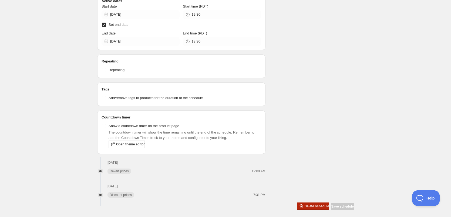
click at [304, 206] on span "Delete schedule" at bounding box center [316, 206] width 25 height 4
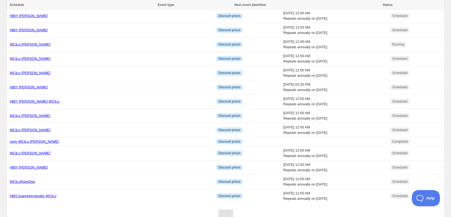
scroll to position [238, 0]
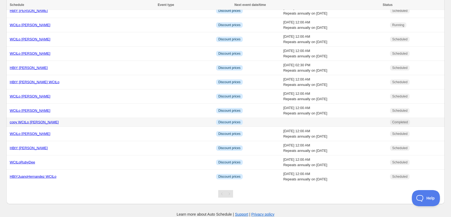
click at [285, 122] on td at bounding box center [334, 122] width 107 height 9
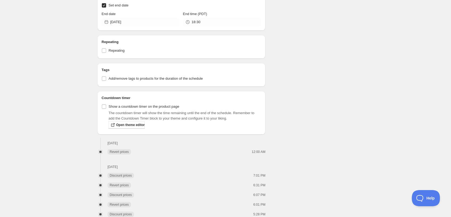
scroll to position [286, 0]
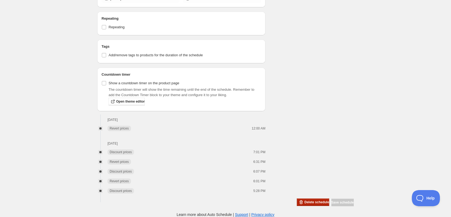
click at [304, 202] on span "Delete schedule" at bounding box center [316, 202] width 25 height 4
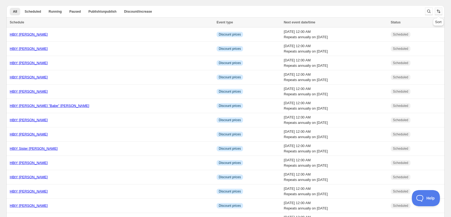
click at [437, 11] on icon "Sort the results" at bounding box center [437, 11] width 5 height 5
click at [406, 45] on span at bounding box center [407, 44] width 4 height 4
click at [406, 42] on input "Next event" at bounding box center [405, 42] width 0 height 0
